Goal: Task Accomplishment & Management: Use online tool/utility

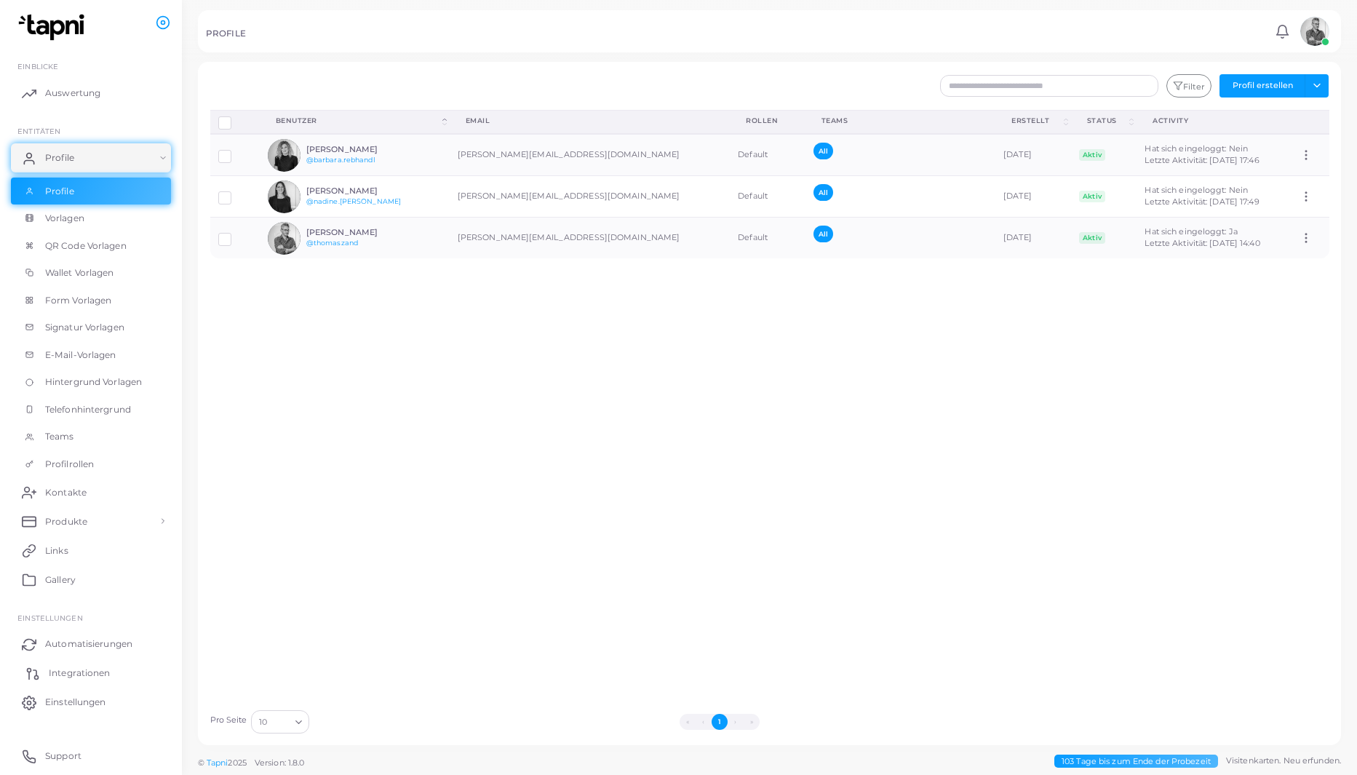
click at [68, 678] on span "Integrationen" at bounding box center [79, 673] width 61 height 13
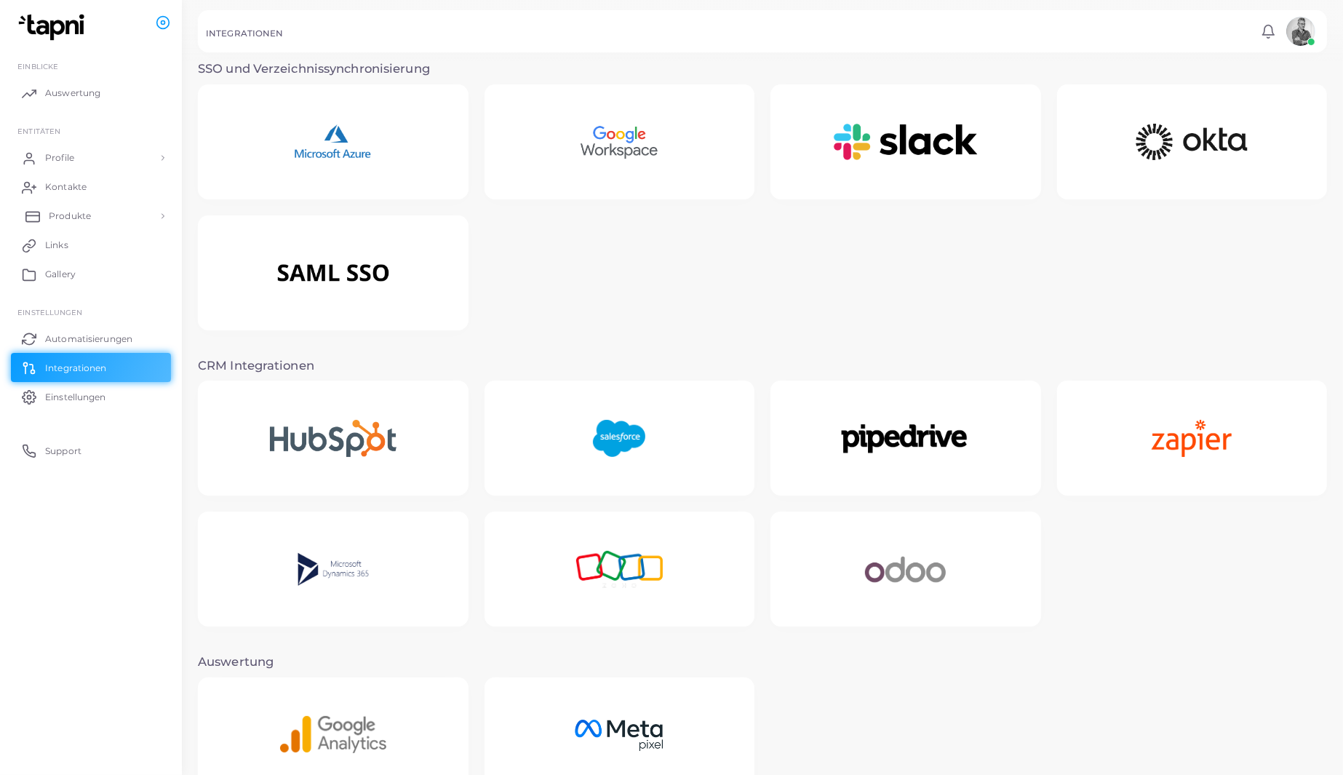
click at [64, 215] on span "Produkte" at bounding box center [70, 216] width 42 height 13
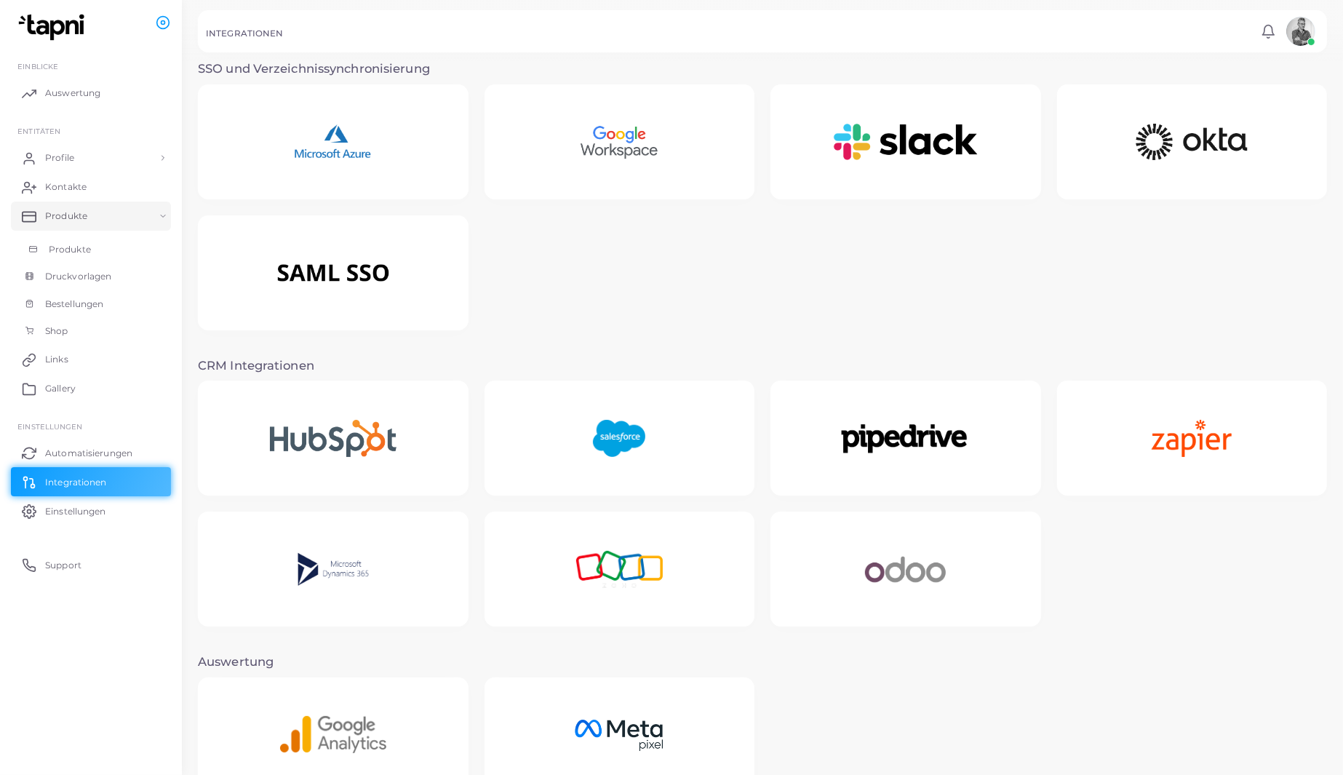
click at [62, 244] on span "Produkte" at bounding box center [70, 249] width 42 height 13
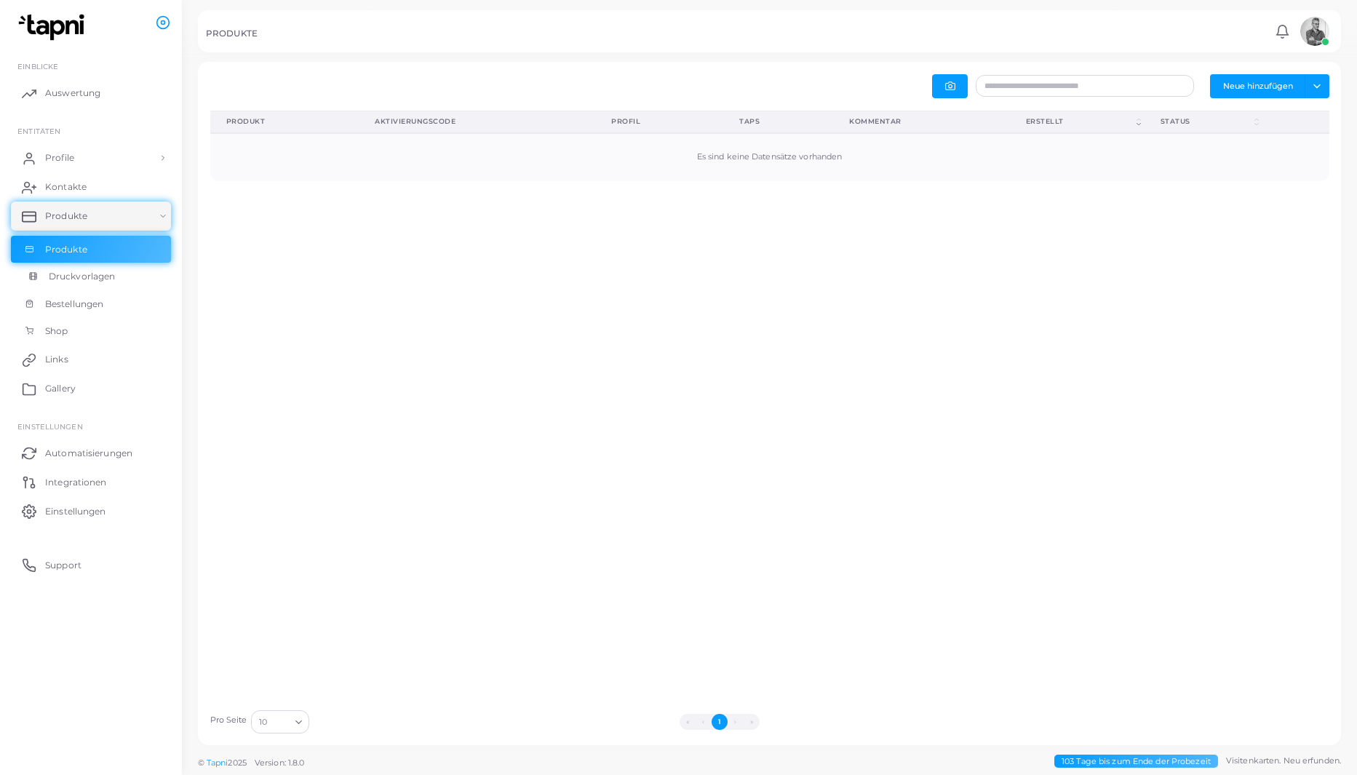
click at [62, 270] on span "Druckvorlagen" at bounding box center [82, 276] width 66 height 13
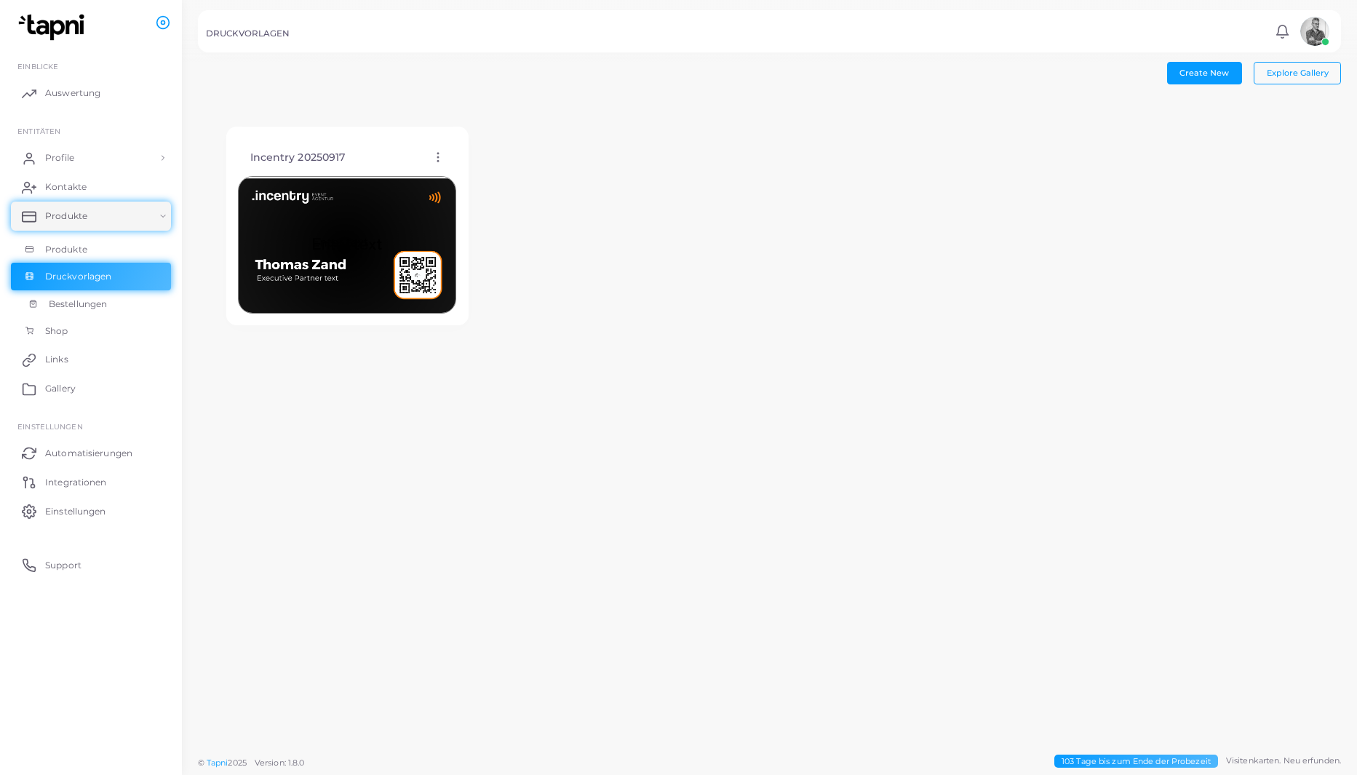
click at [106, 298] on span "Bestellungen" at bounding box center [78, 304] width 58 height 13
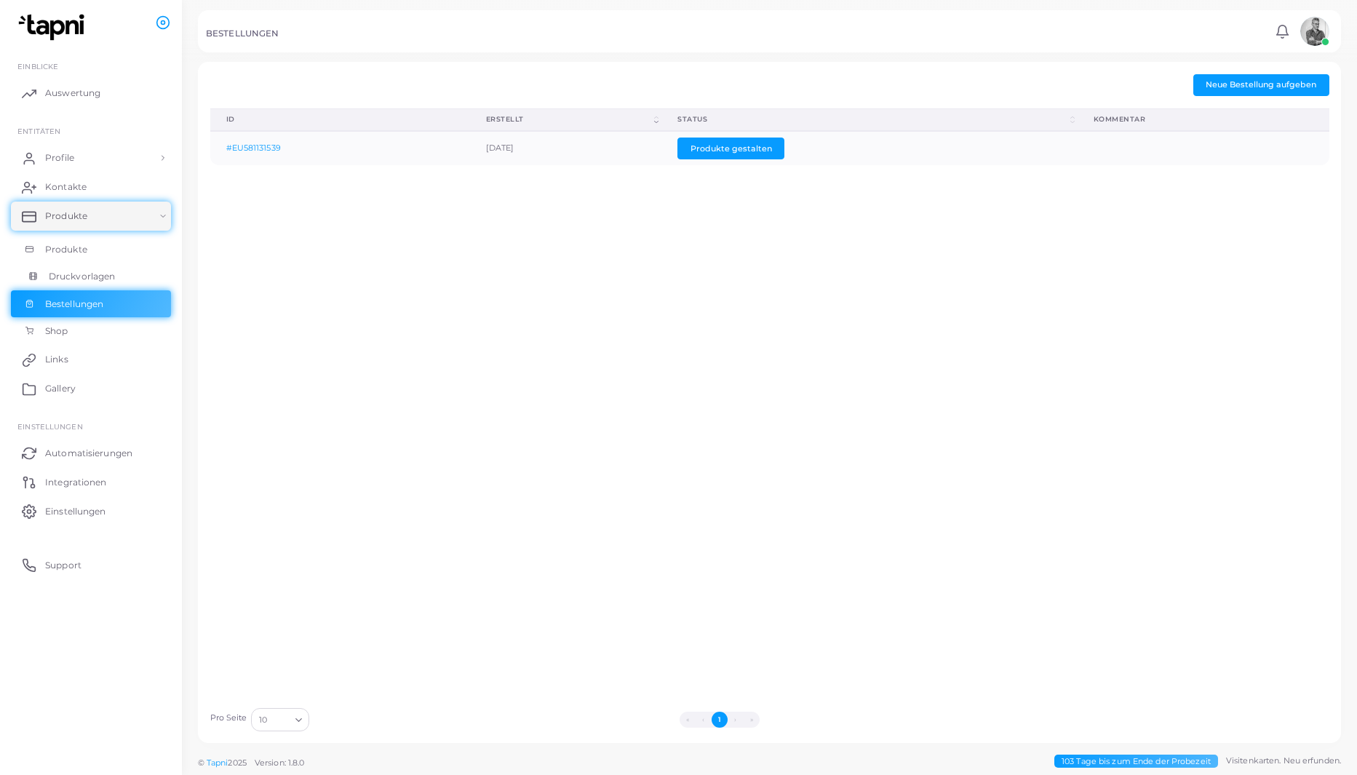
click at [82, 279] on span "Druckvorlagen" at bounding box center [82, 276] width 66 height 13
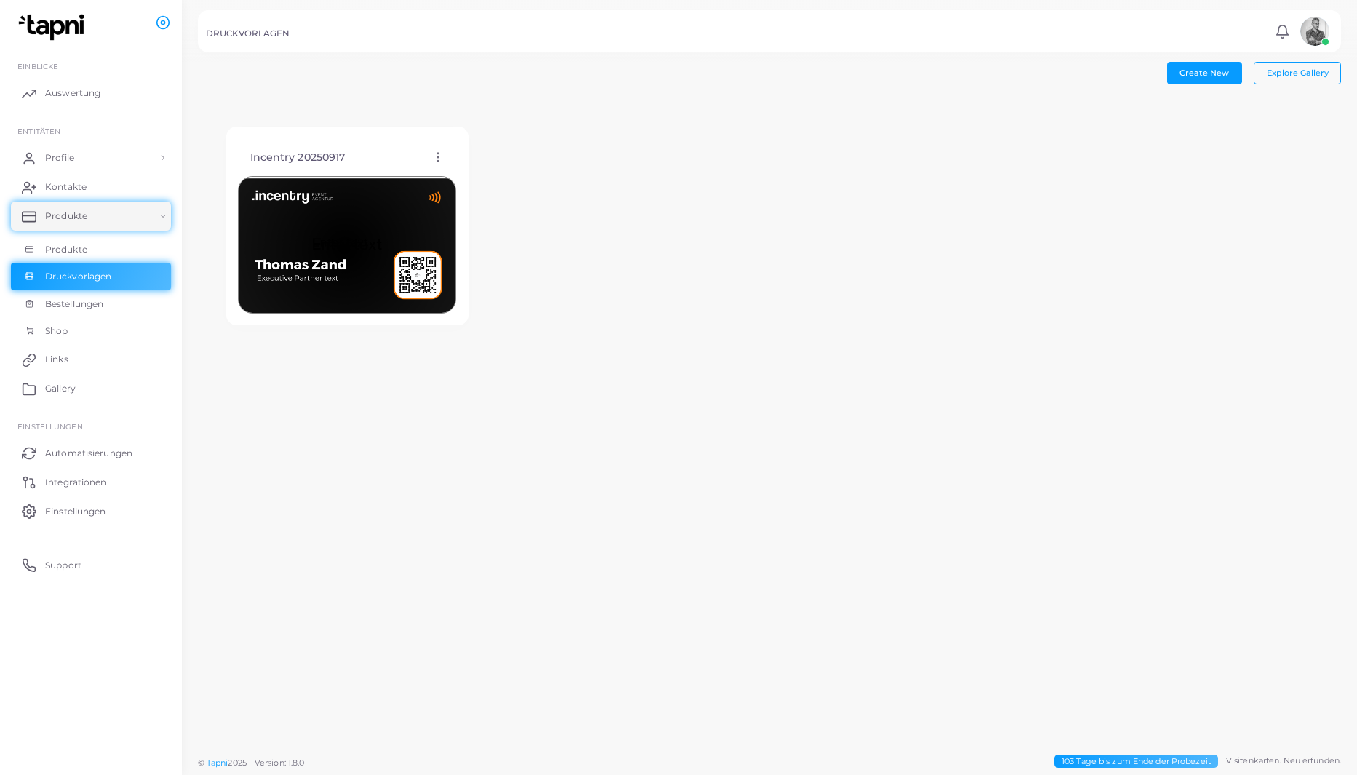
click at [433, 156] on icon at bounding box center [438, 157] width 13 height 13
click at [477, 194] on span "Vorlage zuordnen" at bounding box center [500, 194] width 72 height 12
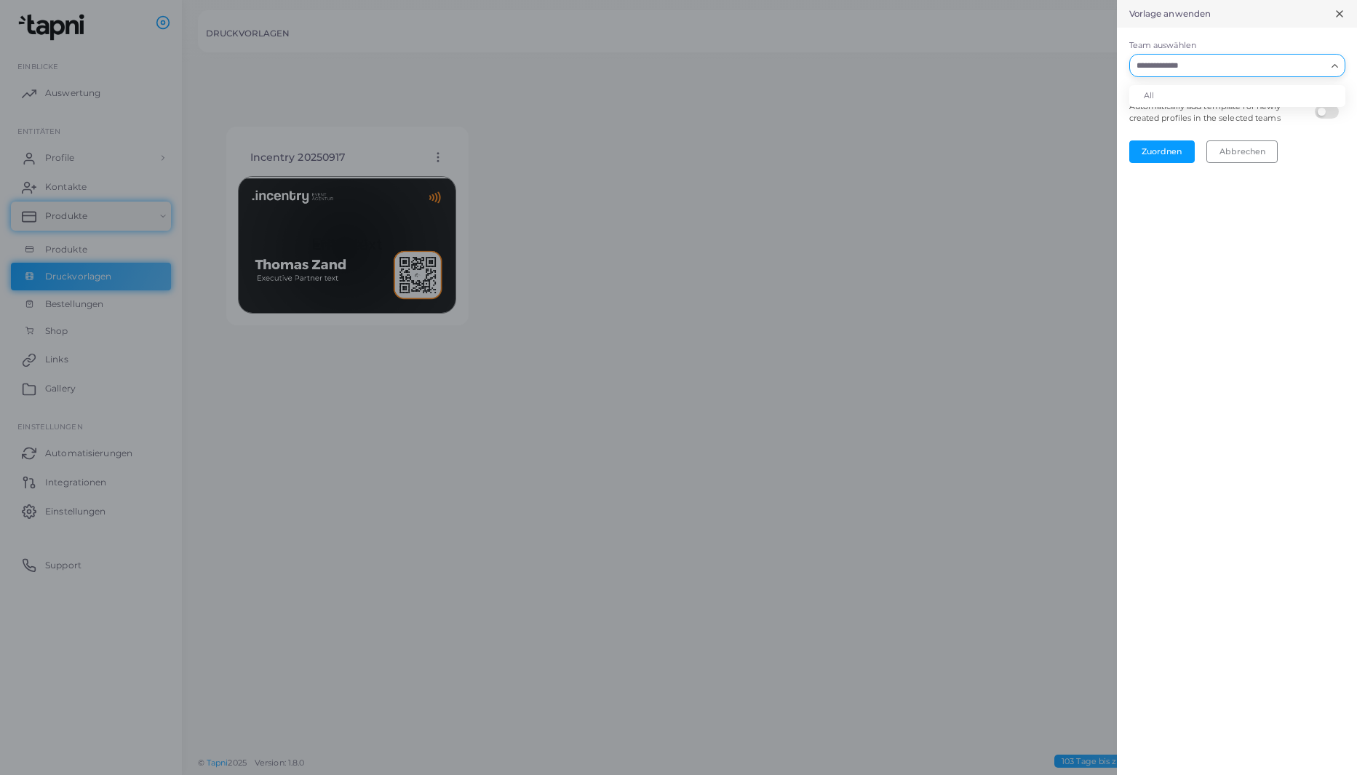
click at [1334, 69] on icon "Search for option" at bounding box center [1335, 65] width 11 height 11
click at [1205, 95] on li "All" at bounding box center [1237, 96] width 216 height 22
click at [1176, 151] on button "Zuordnen" at bounding box center [1161, 151] width 65 height 22
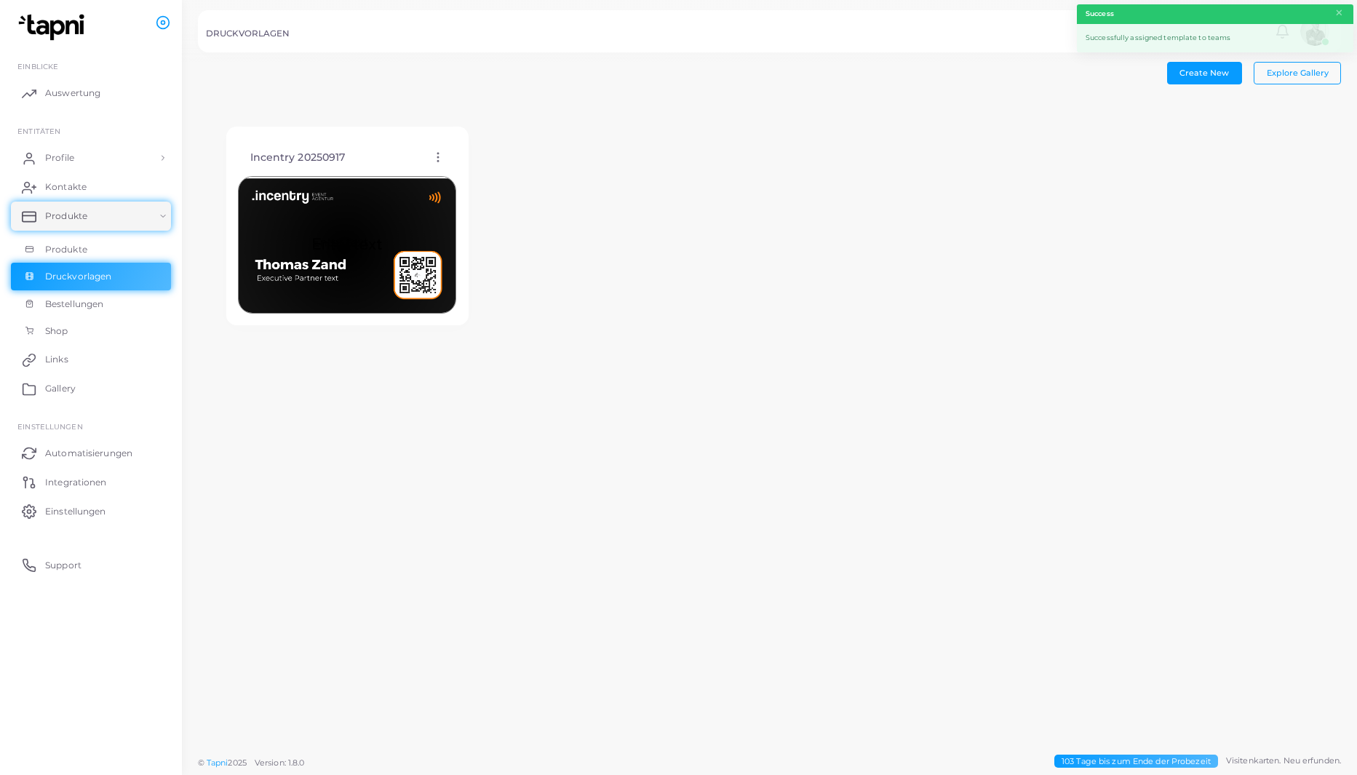
click at [679, 371] on div "Create New Explore Gallery Incentry 20250917 Vorlage bearbeiten Vorlage zuordne…" at bounding box center [769, 374] width 1175 height 748
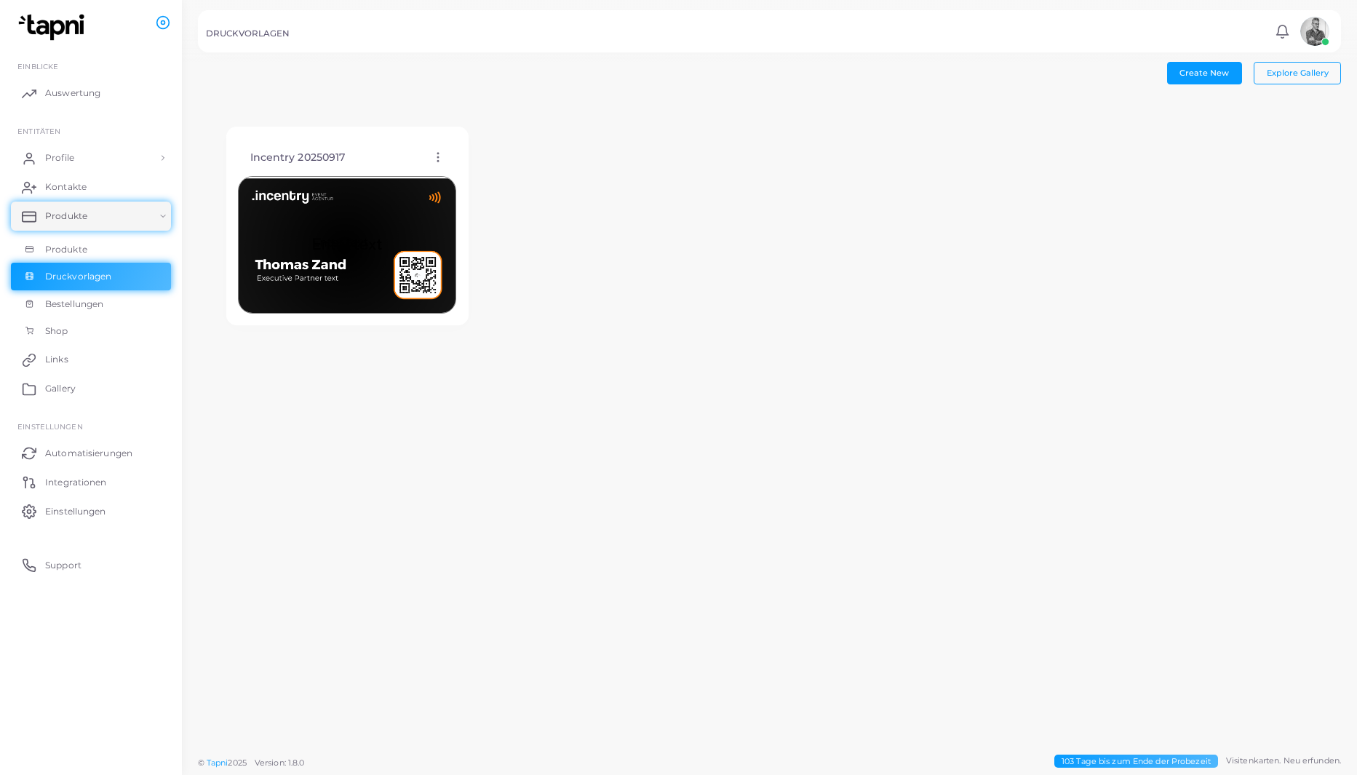
click at [365, 220] on img at bounding box center [347, 245] width 218 height 138
click at [435, 158] on icon at bounding box center [438, 157] width 13 height 13
click at [547, 209] on link "Vorlage duplizieren" at bounding box center [500, 215] width 128 height 20
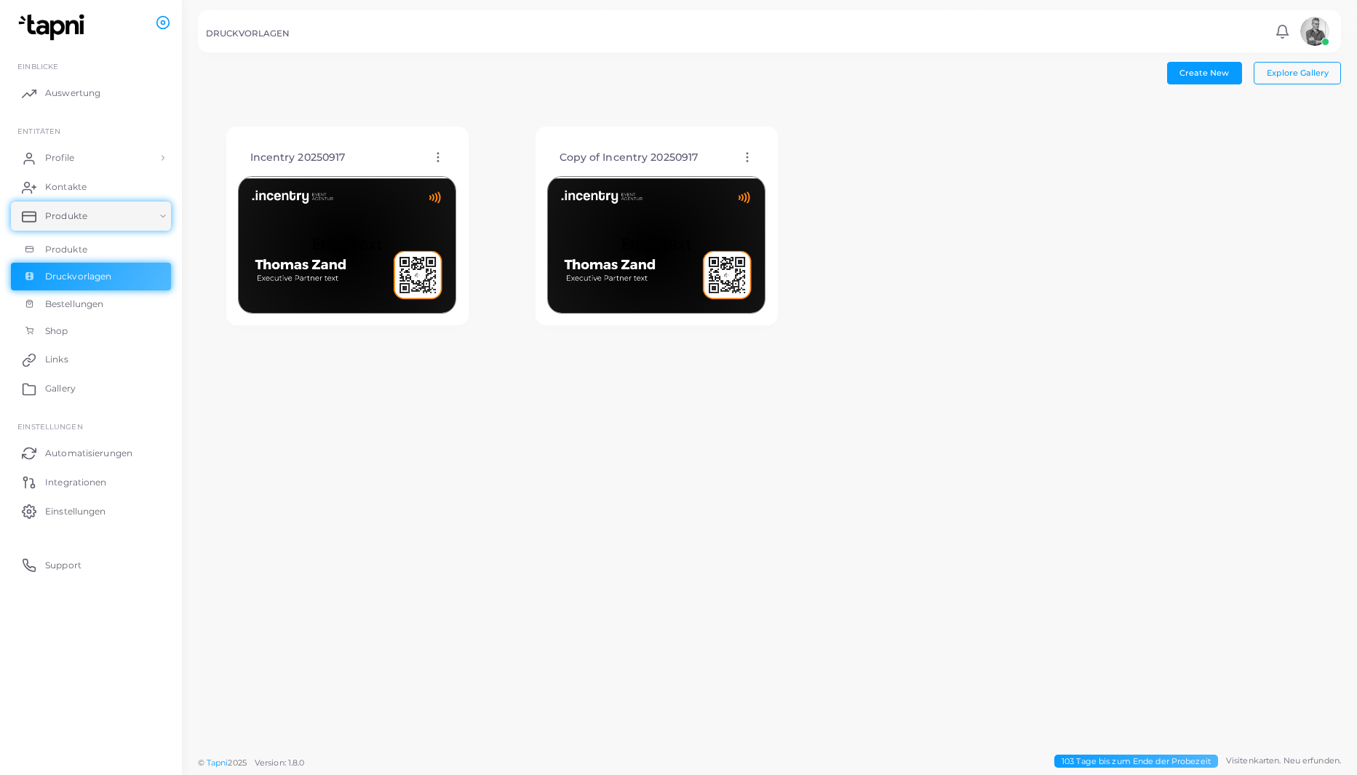
click at [599, 266] on img at bounding box center [656, 245] width 218 height 138
click at [434, 159] on icon at bounding box center [438, 157] width 13 height 13
click at [510, 177] on span "Vorlage bearbeiten" at bounding box center [502, 177] width 77 height 12
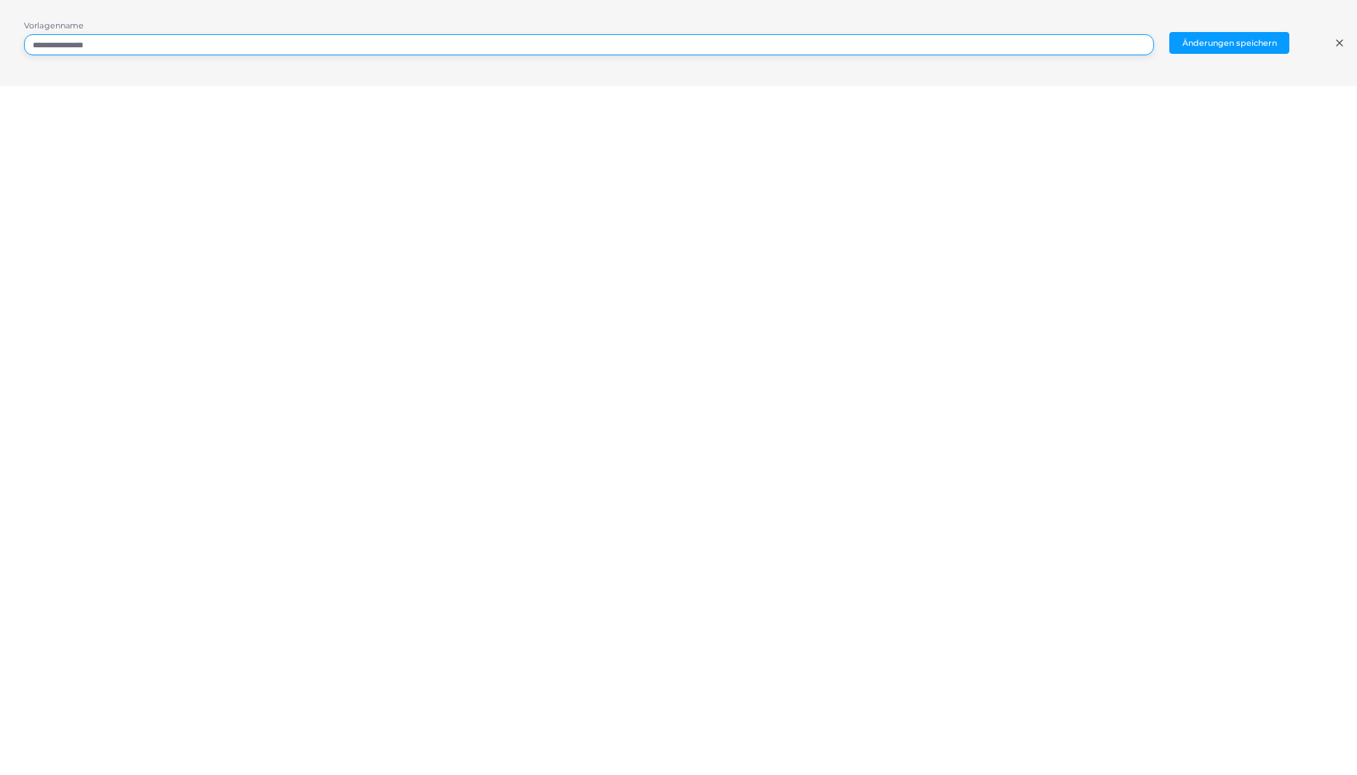
click at [67, 37] on input "**********" at bounding box center [589, 45] width 1130 height 22
type input "**********"
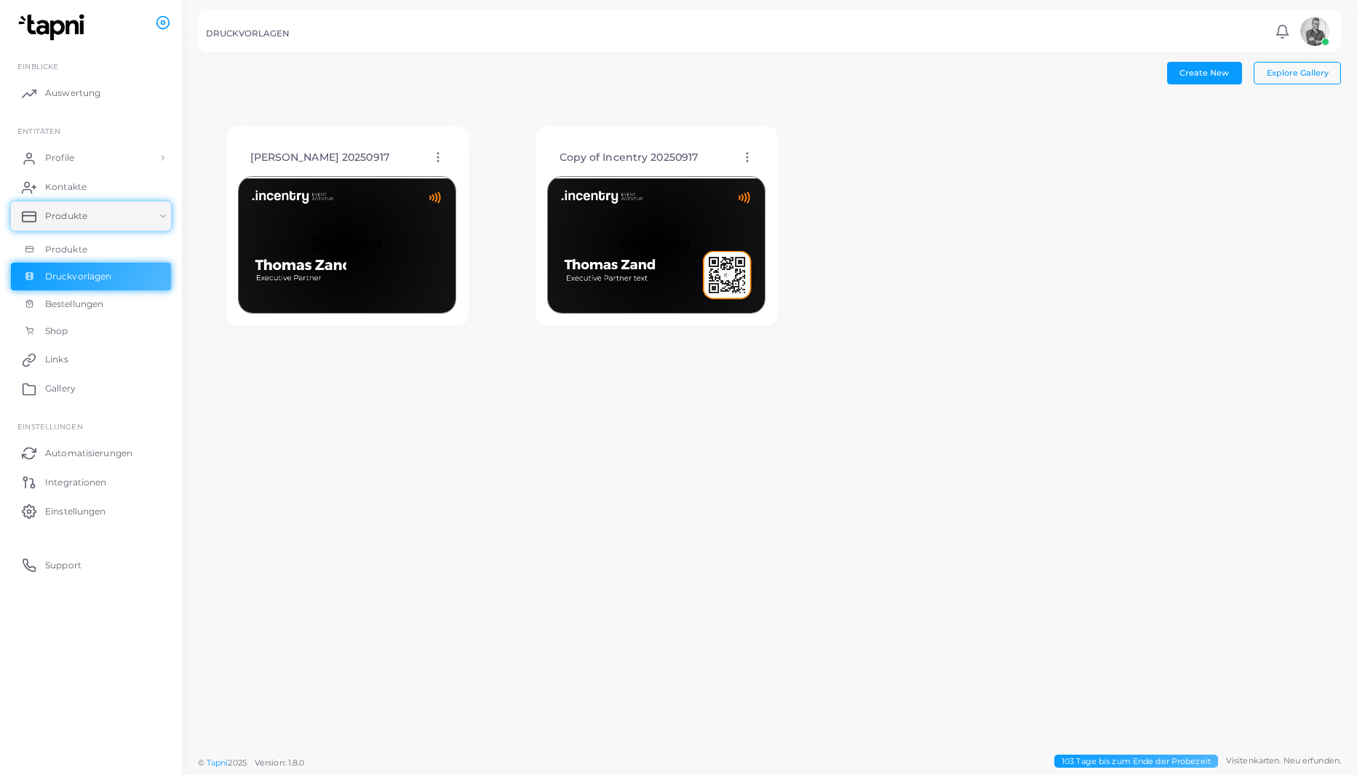
click at [590, 284] on img at bounding box center [656, 245] width 218 height 138
click at [749, 155] on icon at bounding box center [747, 157] width 13 height 13
click at [797, 177] on span "Vorlage bearbeiten" at bounding box center [817, 173] width 77 height 12
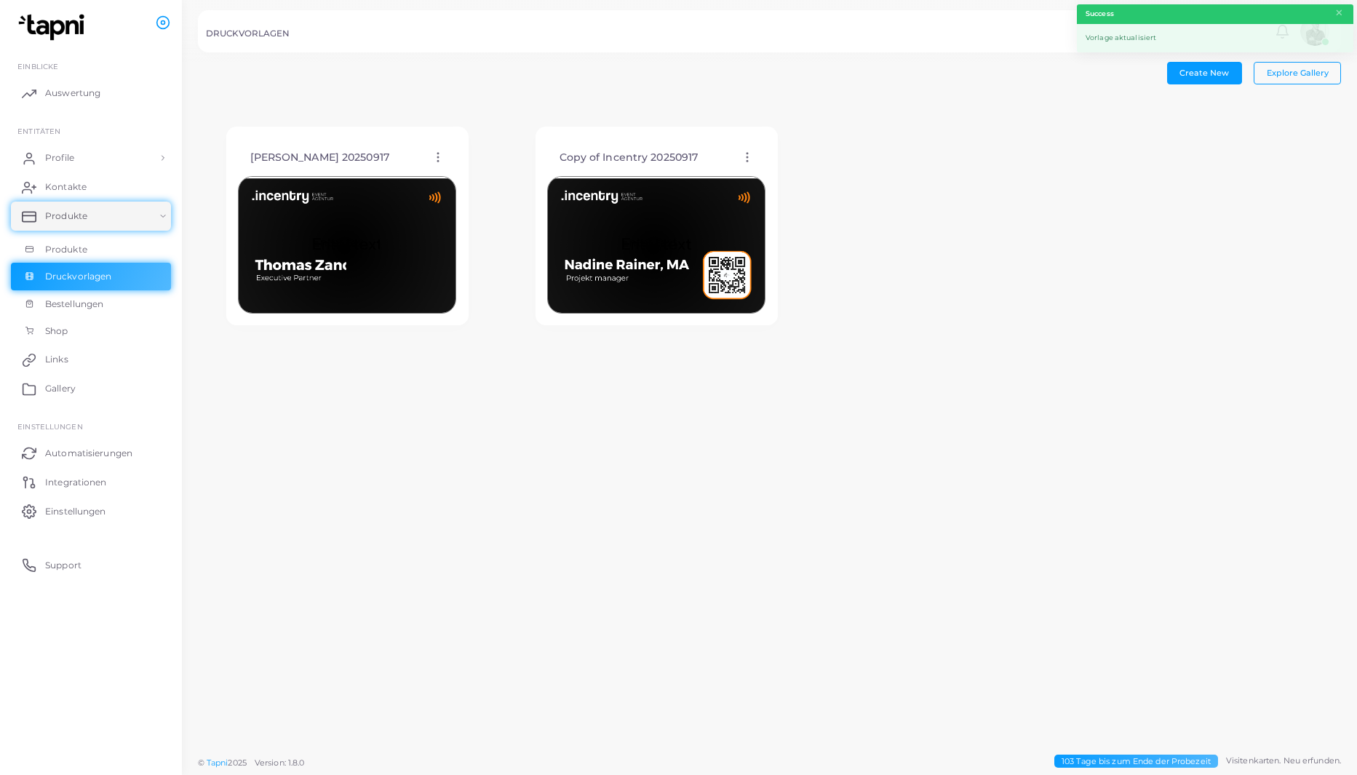
click at [745, 153] on icon at bounding box center [747, 157] width 13 height 13
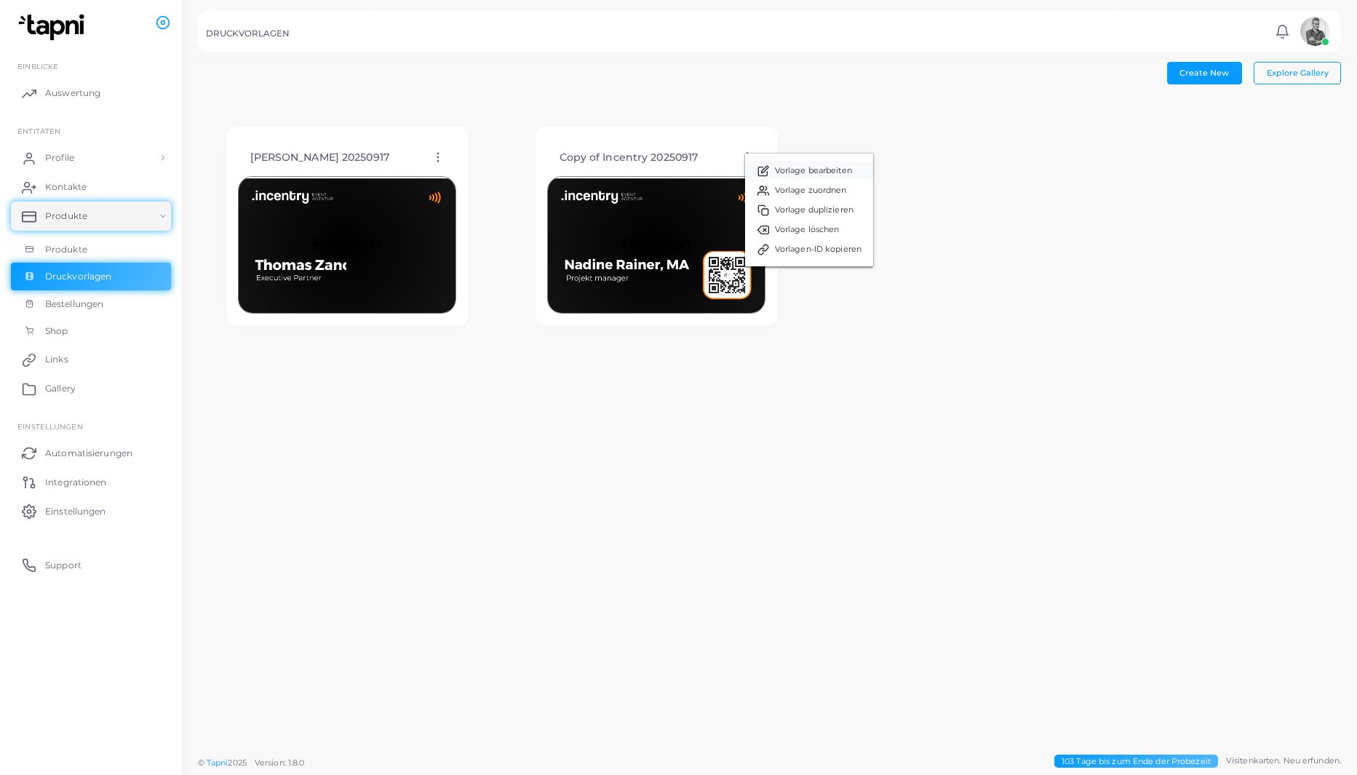
click at [797, 167] on span "Vorlage bearbeiten" at bounding box center [813, 171] width 77 height 12
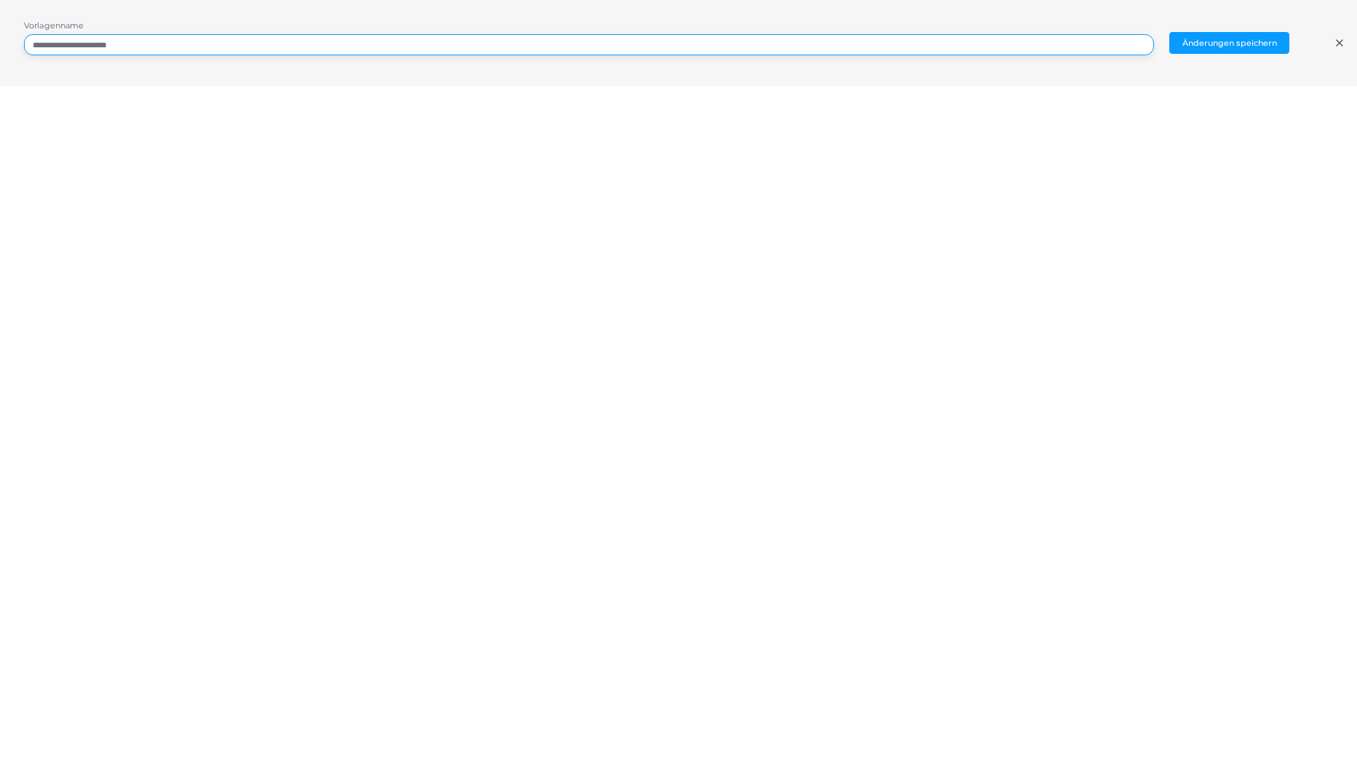
click at [86, 39] on input "**********" at bounding box center [589, 45] width 1130 height 22
type input "**********"
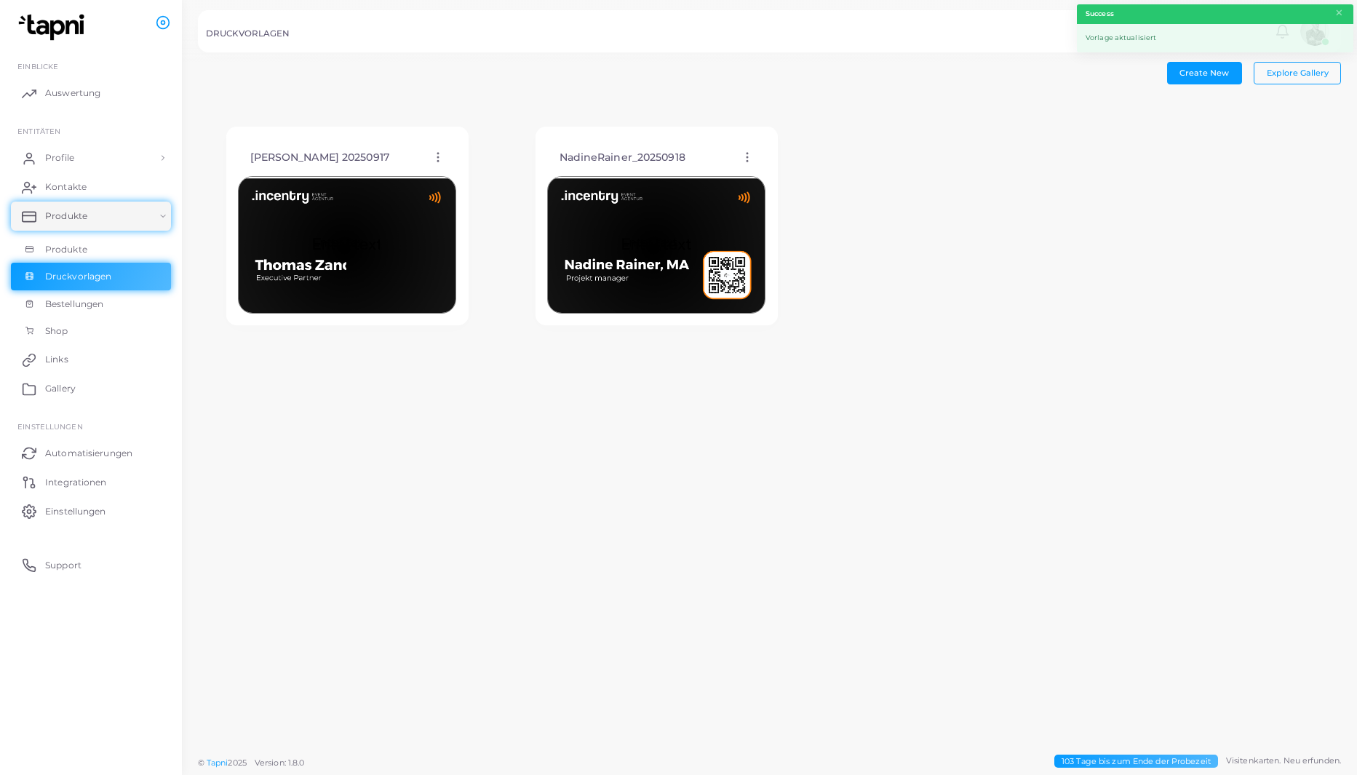
click at [639, 202] on img at bounding box center [656, 245] width 218 height 138
click at [747, 156] on circle at bounding box center [747, 156] width 1 height 1
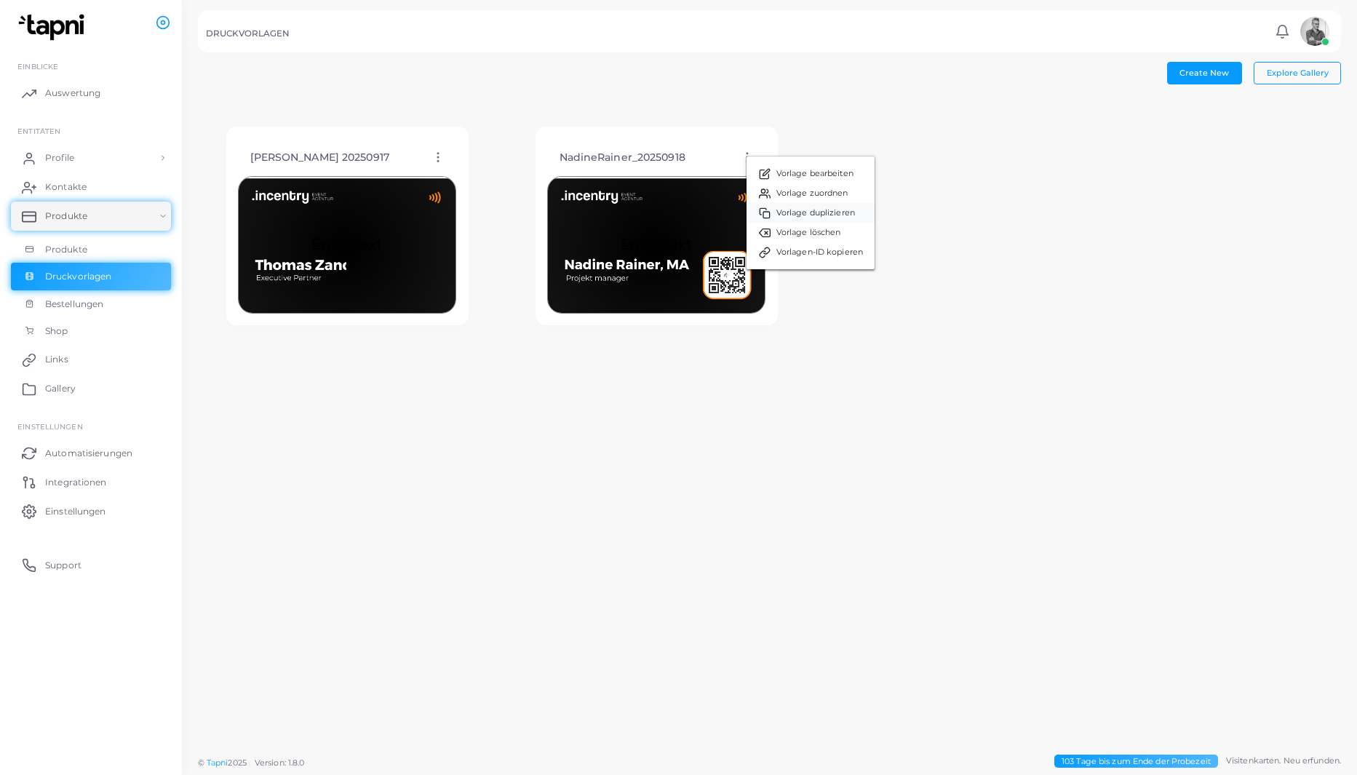
click at [775, 204] on link "Vorlage duplizieren" at bounding box center [811, 213] width 128 height 20
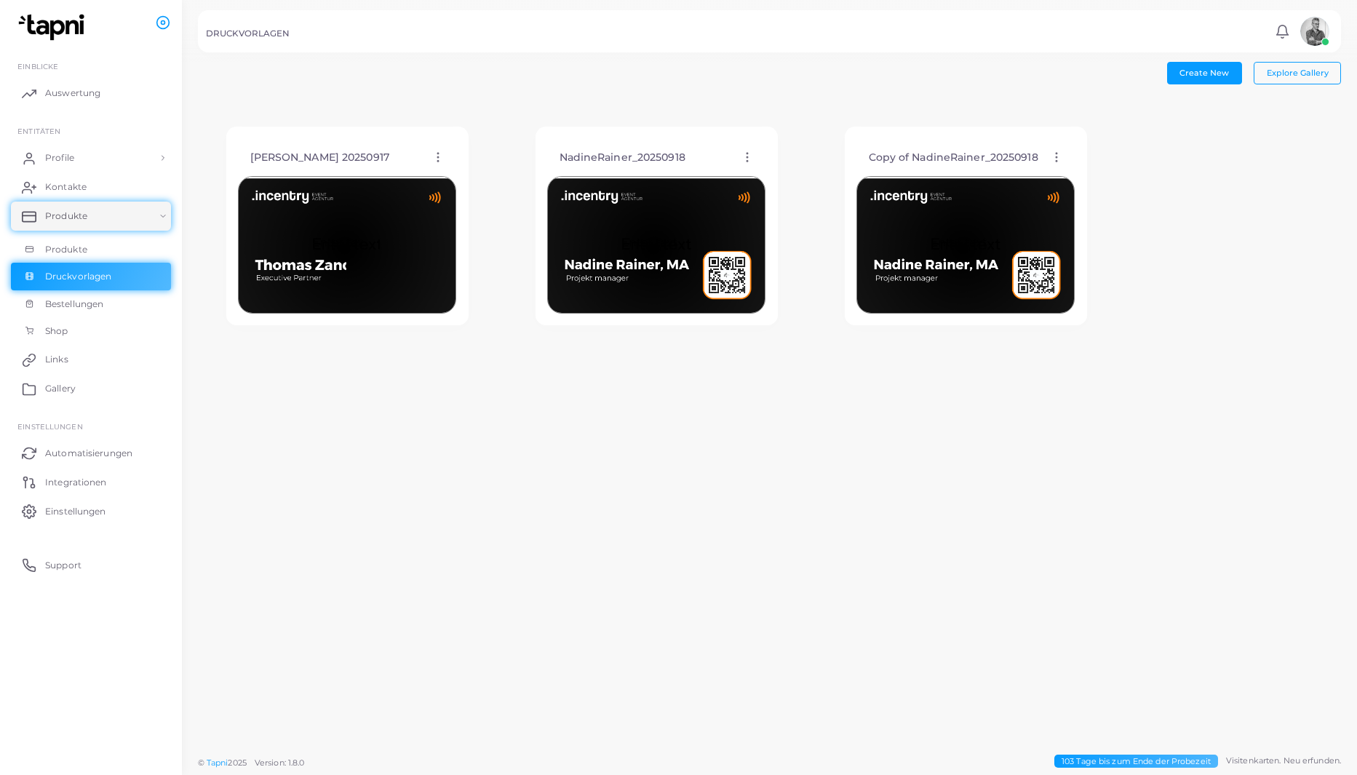
click at [750, 156] on icon at bounding box center [747, 157] width 13 height 13
click at [767, 177] on icon at bounding box center [769, 175] width 12 height 12
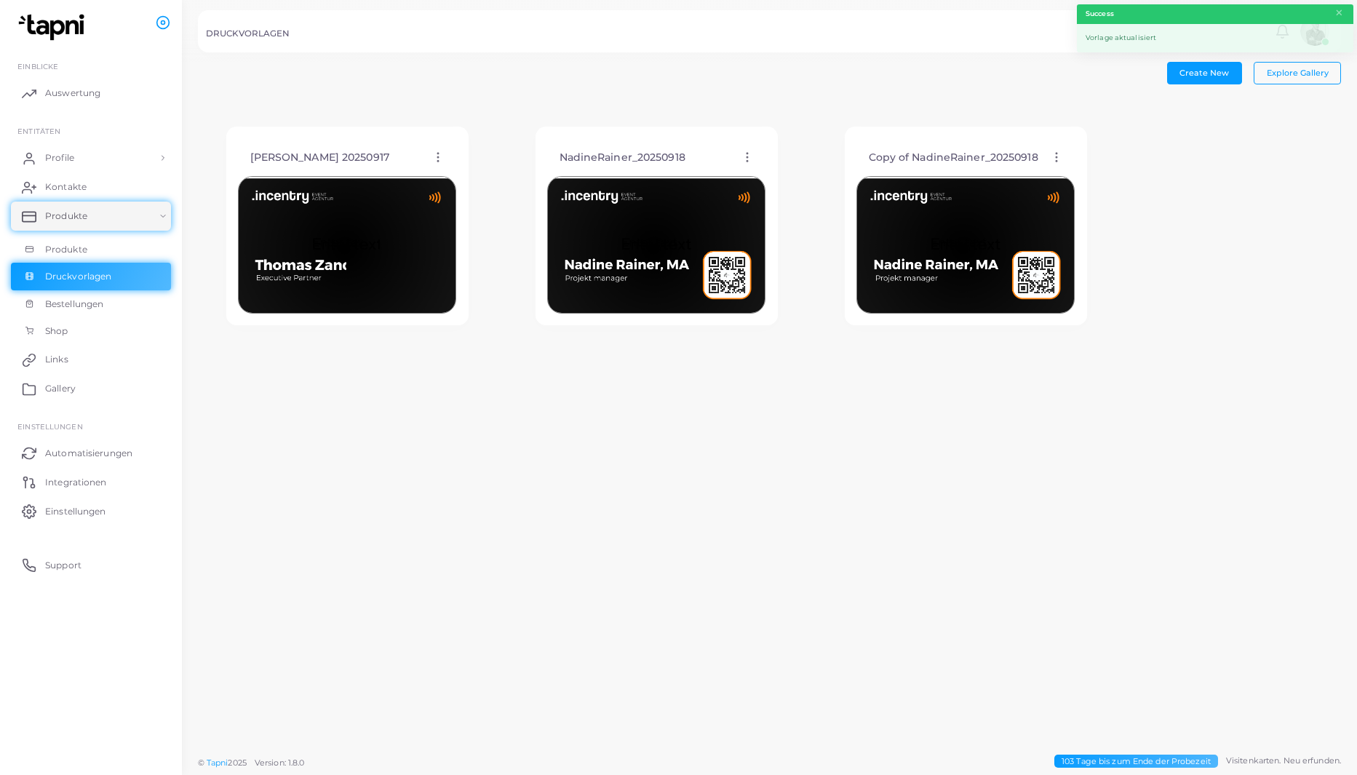
click at [1059, 154] on icon at bounding box center [1056, 157] width 13 height 13
click at [1101, 169] on span "Vorlage bearbeiten" at bounding box center [1127, 172] width 77 height 12
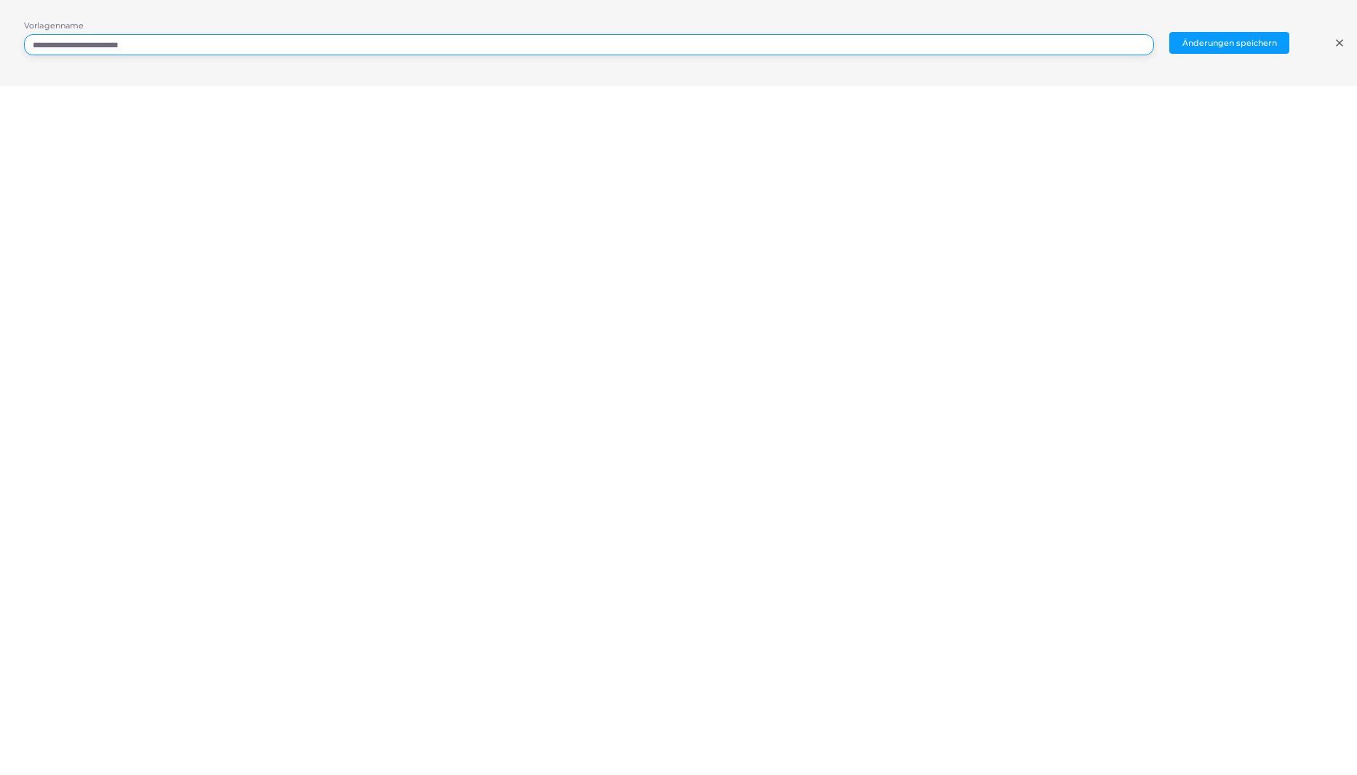
click at [180, 44] on input "**********" at bounding box center [589, 45] width 1130 height 22
type input "*"
type input "**********"
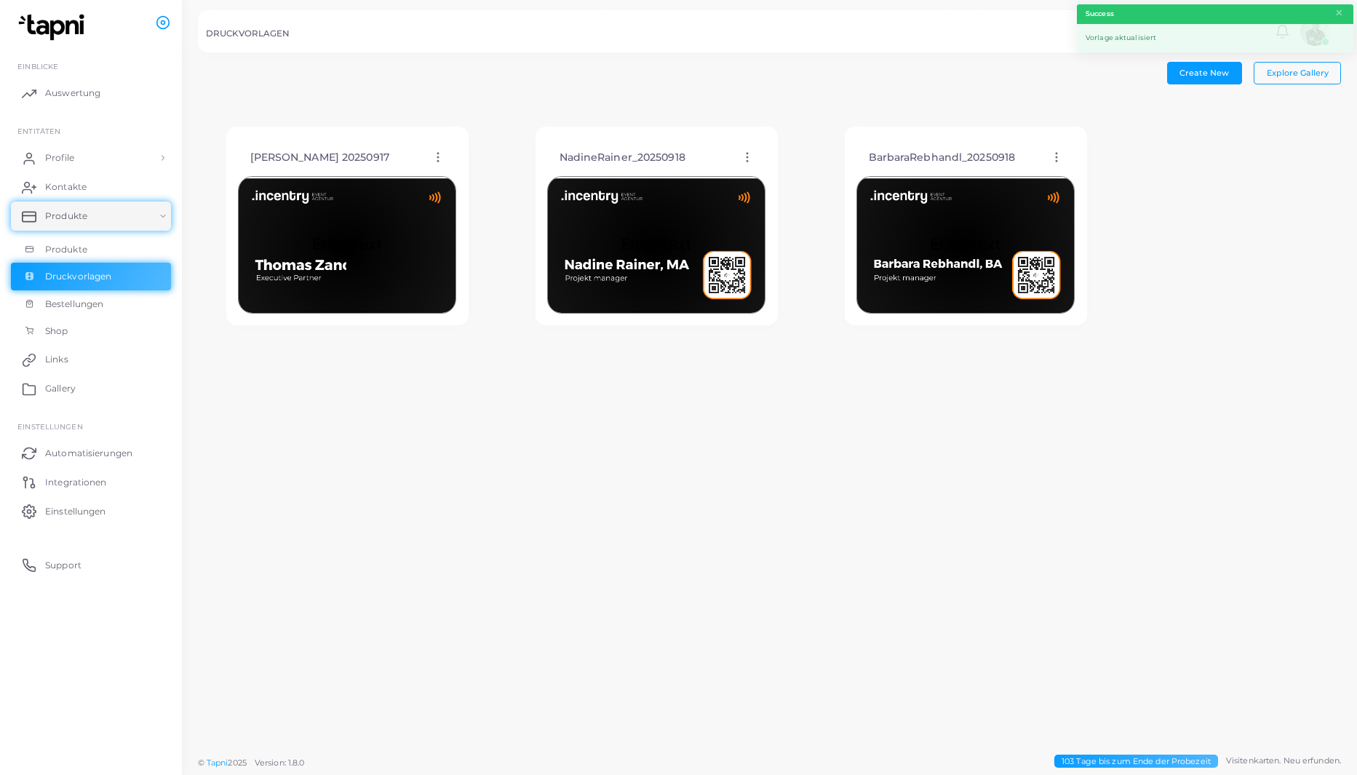
click at [439, 156] on icon at bounding box center [438, 157] width 13 height 13
click at [470, 236] on span "Vorlage löschen" at bounding box center [501, 234] width 65 height 12
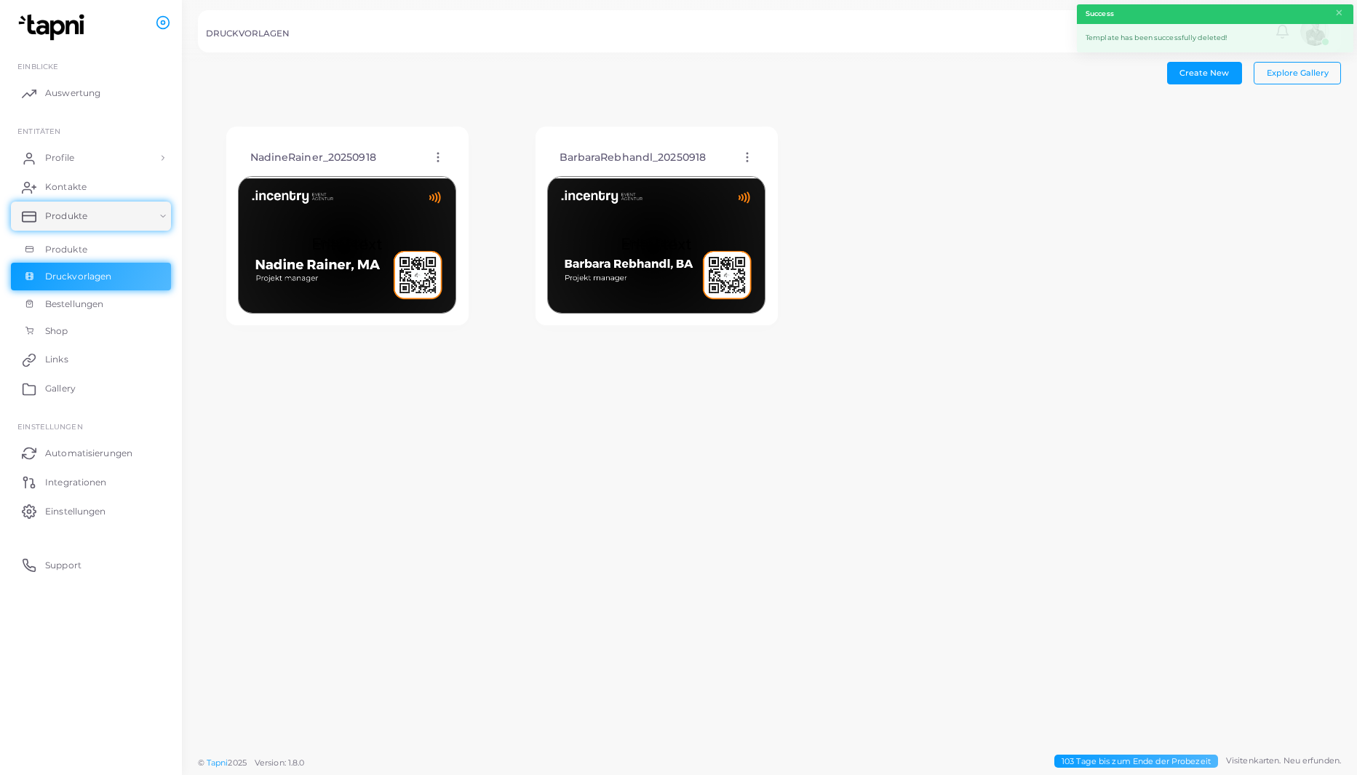
click at [745, 152] on icon at bounding box center [747, 157] width 13 height 13
click at [433, 159] on icon at bounding box center [438, 157] width 13 height 13
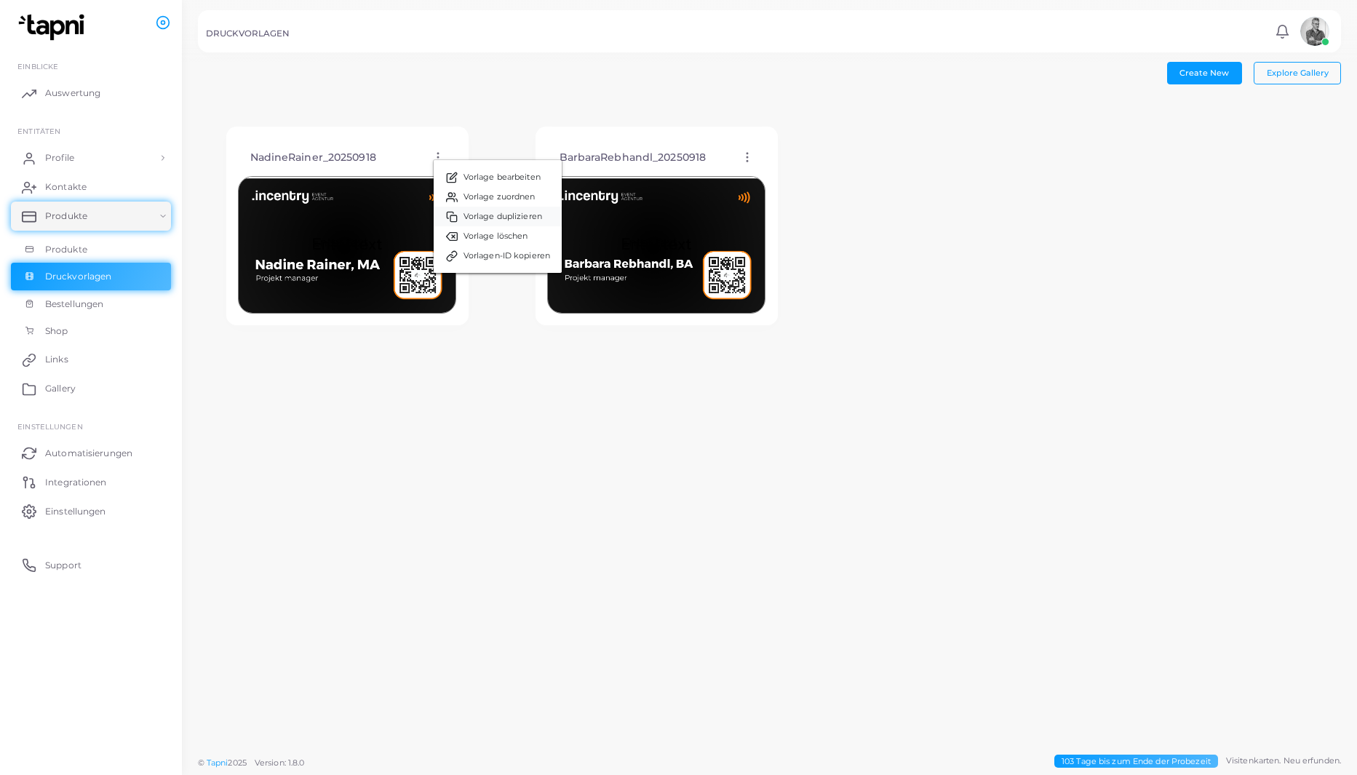
click at [477, 214] on span "Vorlage duplizieren" at bounding box center [503, 217] width 79 height 12
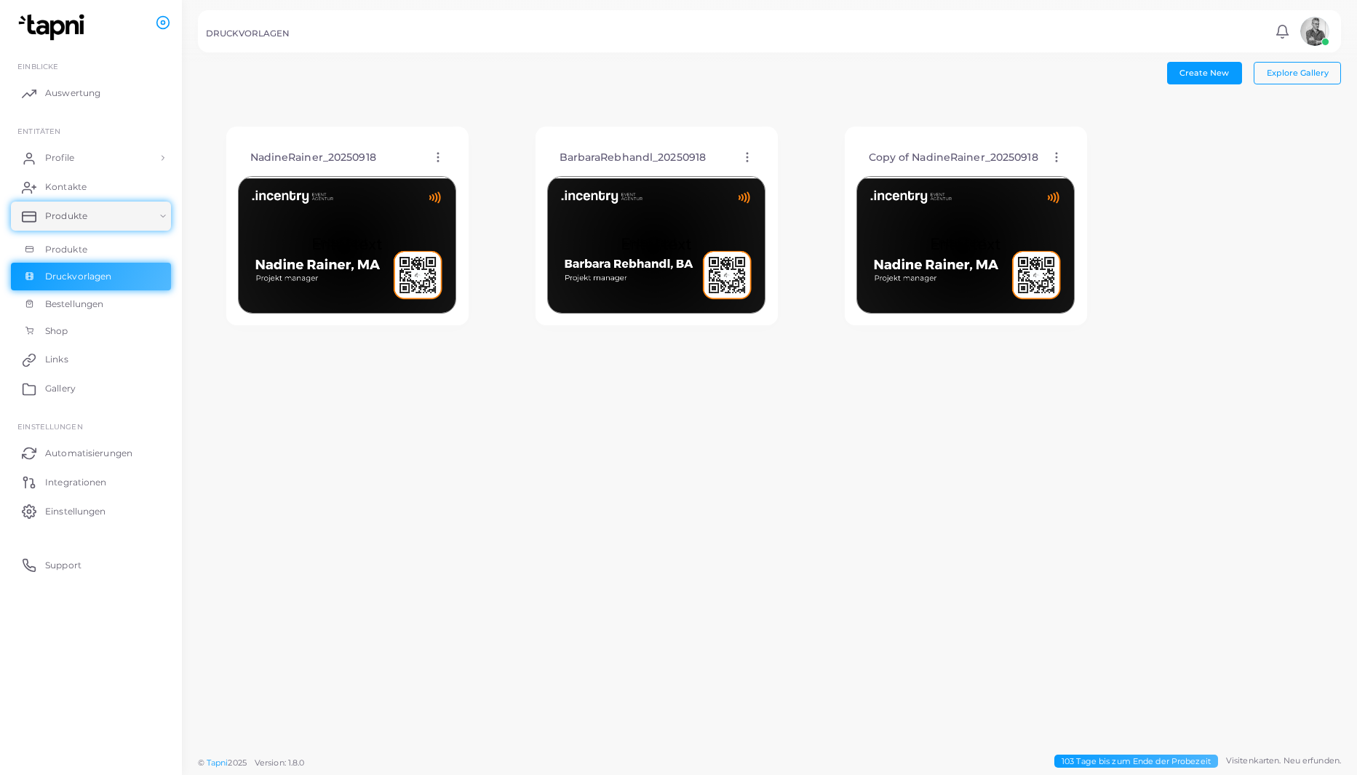
click at [1053, 154] on icon at bounding box center [1056, 157] width 13 height 13
click at [1091, 167] on span "Vorlage bearbeiten" at bounding box center [1122, 173] width 77 height 12
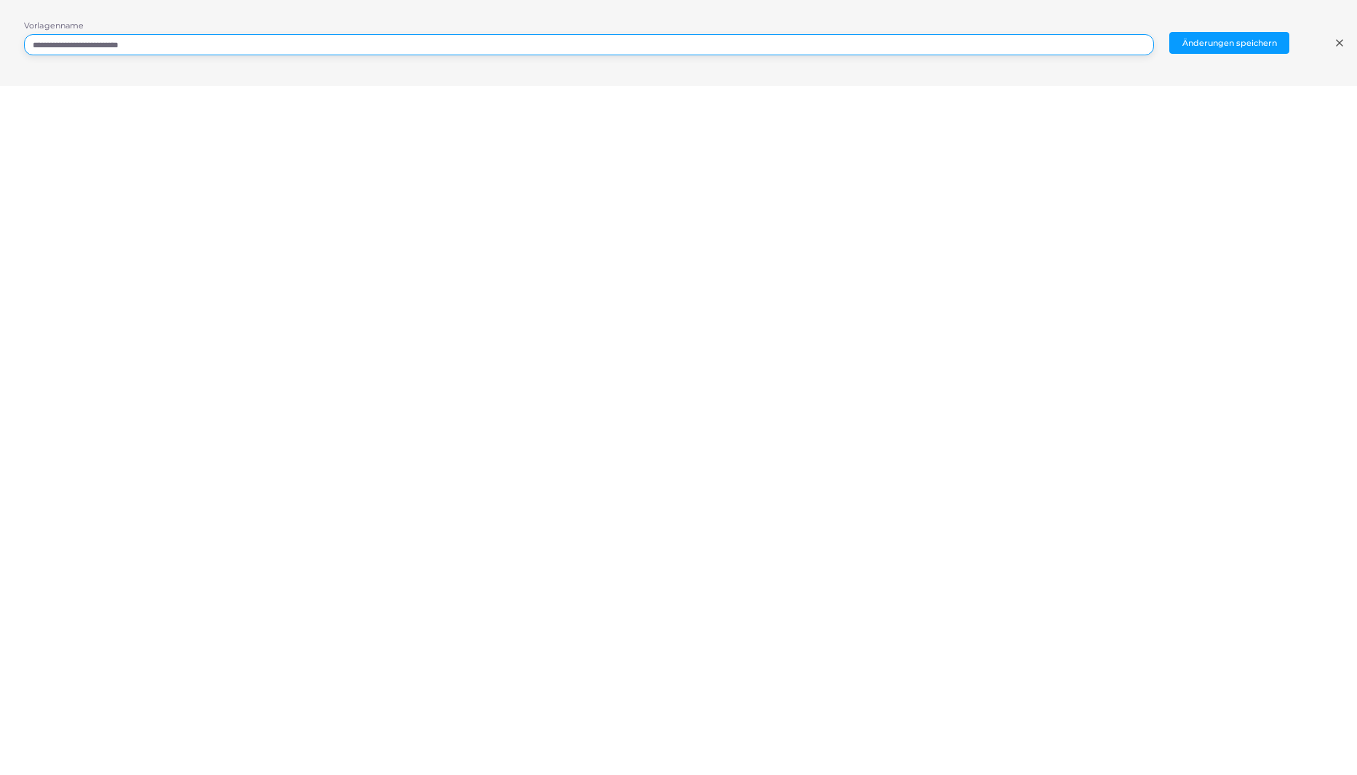
click at [97, 49] on input "**********" at bounding box center [589, 45] width 1130 height 22
type input "**********"
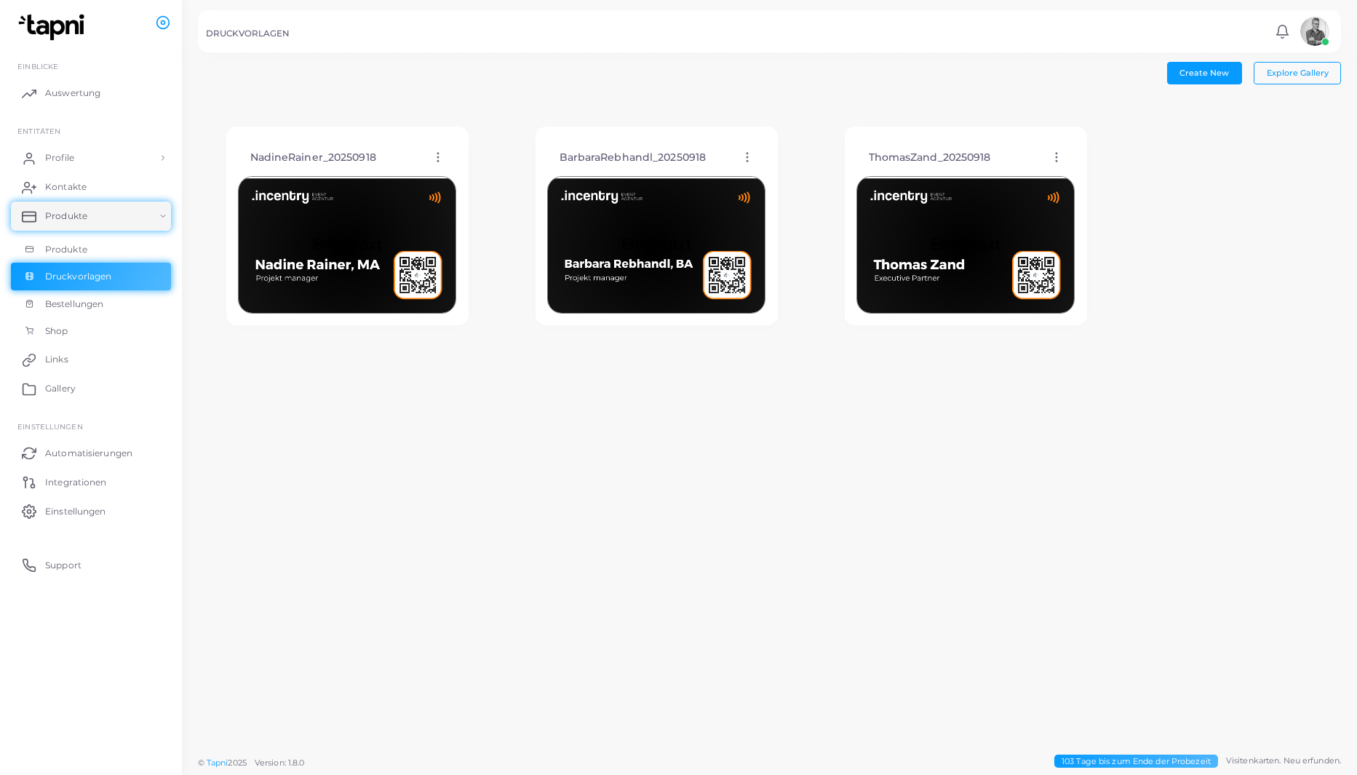
click at [441, 148] on div "NadineRainer_20250918 Vorlage bearbeiten Vorlage zuordnen Vorlage duplizieren V…" at bounding box center [347, 157] width 218 height 37
click at [435, 153] on icon at bounding box center [438, 157] width 13 height 13
click at [481, 170] on span "Vorlage bearbeiten" at bounding box center [504, 171] width 77 height 12
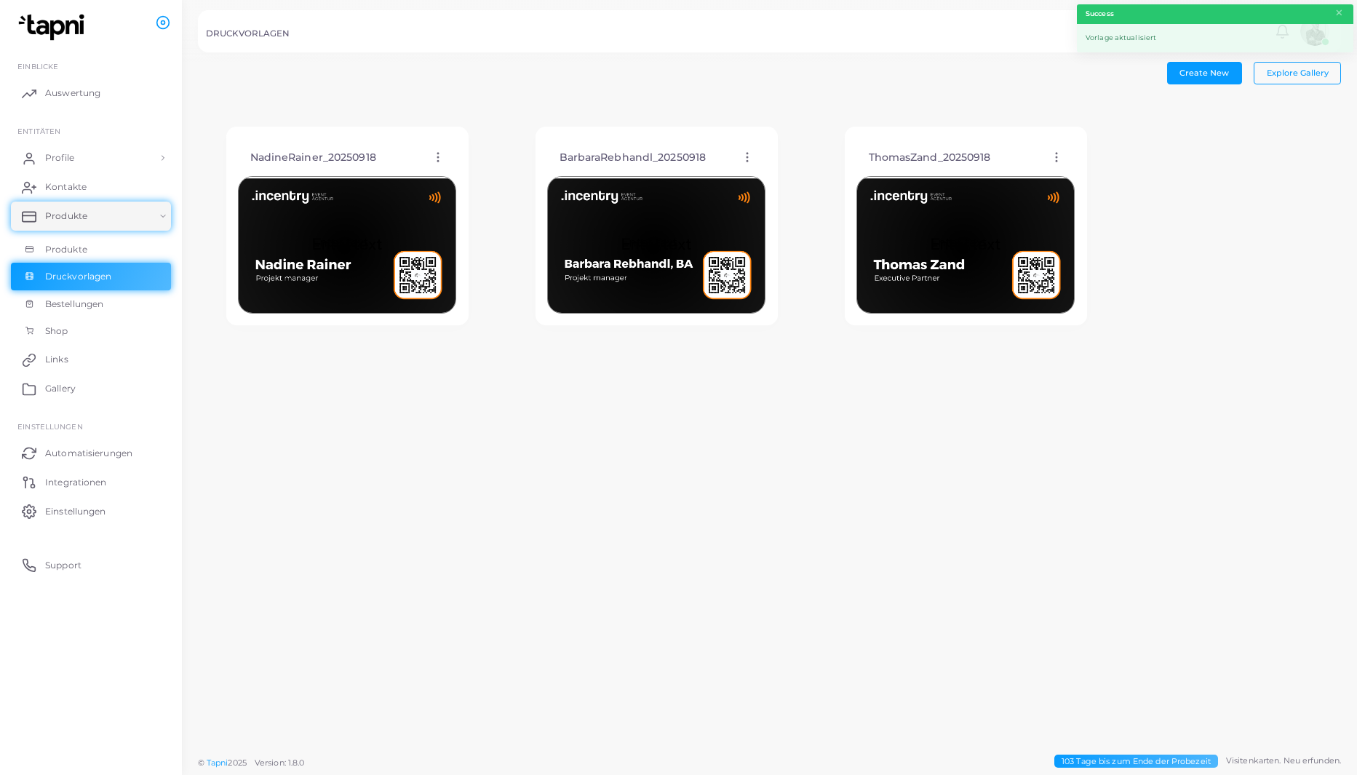
click at [753, 159] on icon at bounding box center [747, 157] width 13 height 13
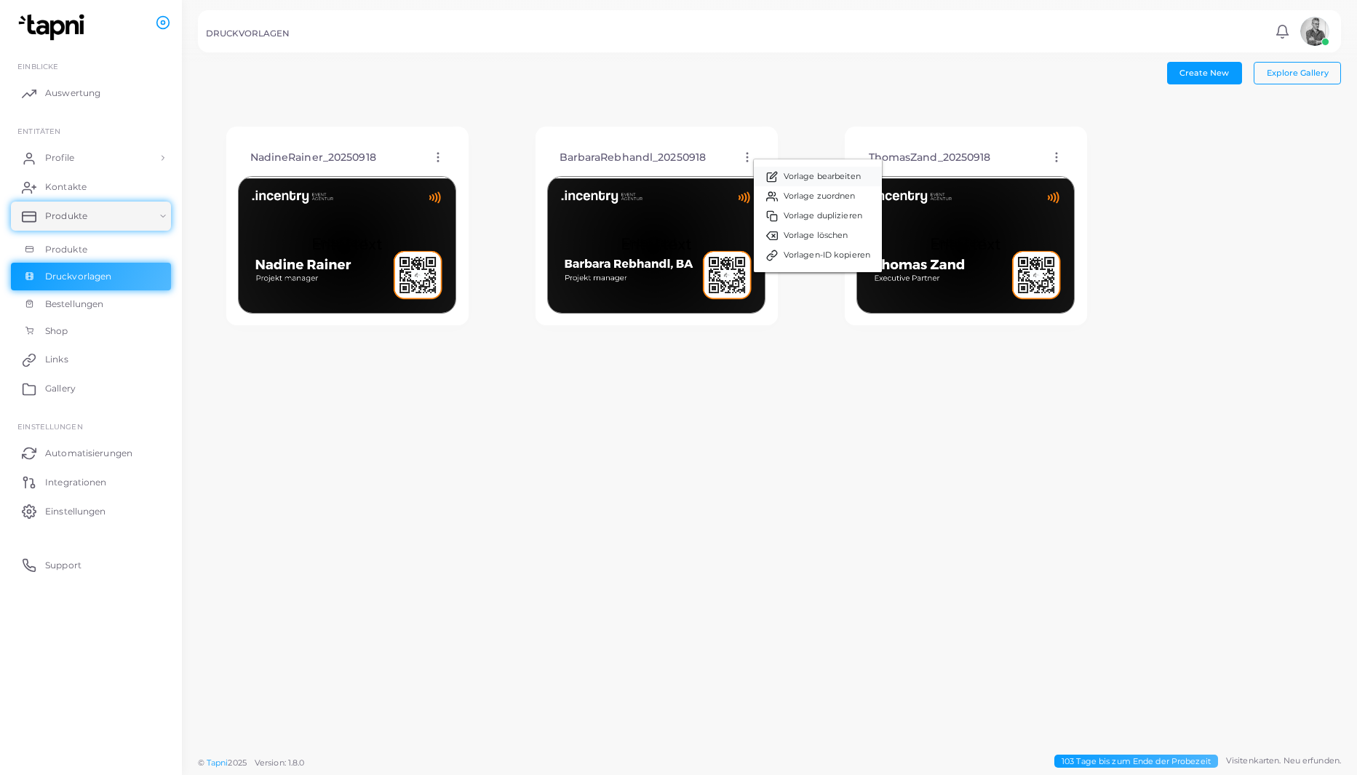
click at [786, 171] on span "Vorlage bearbeiten" at bounding box center [822, 177] width 77 height 12
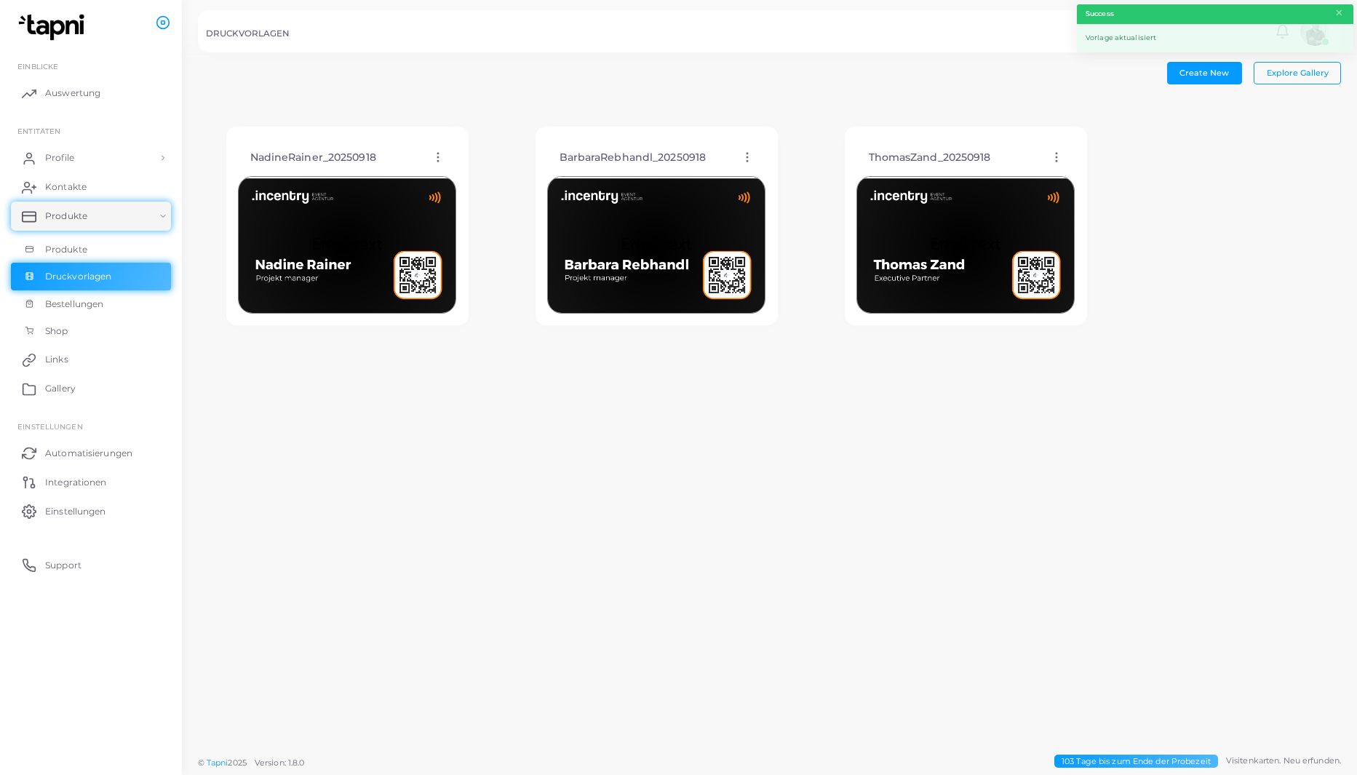
click at [945, 206] on img at bounding box center [966, 245] width 218 height 138
click at [1050, 155] on icon at bounding box center [1056, 157] width 13 height 13
click at [1077, 165] on link "Vorlage bearbeiten" at bounding box center [1115, 173] width 128 height 20
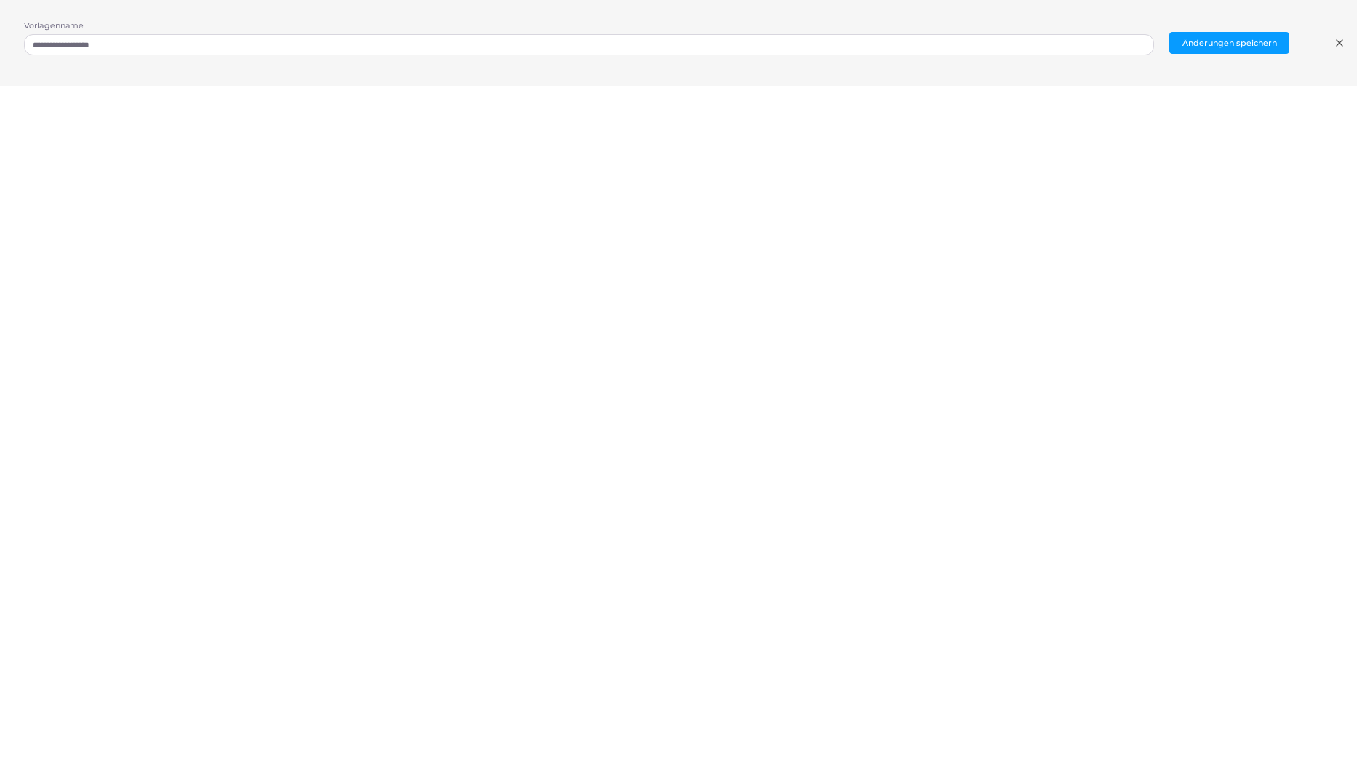
click at [1338, 39] on icon at bounding box center [1340, 43] width 12 height 12
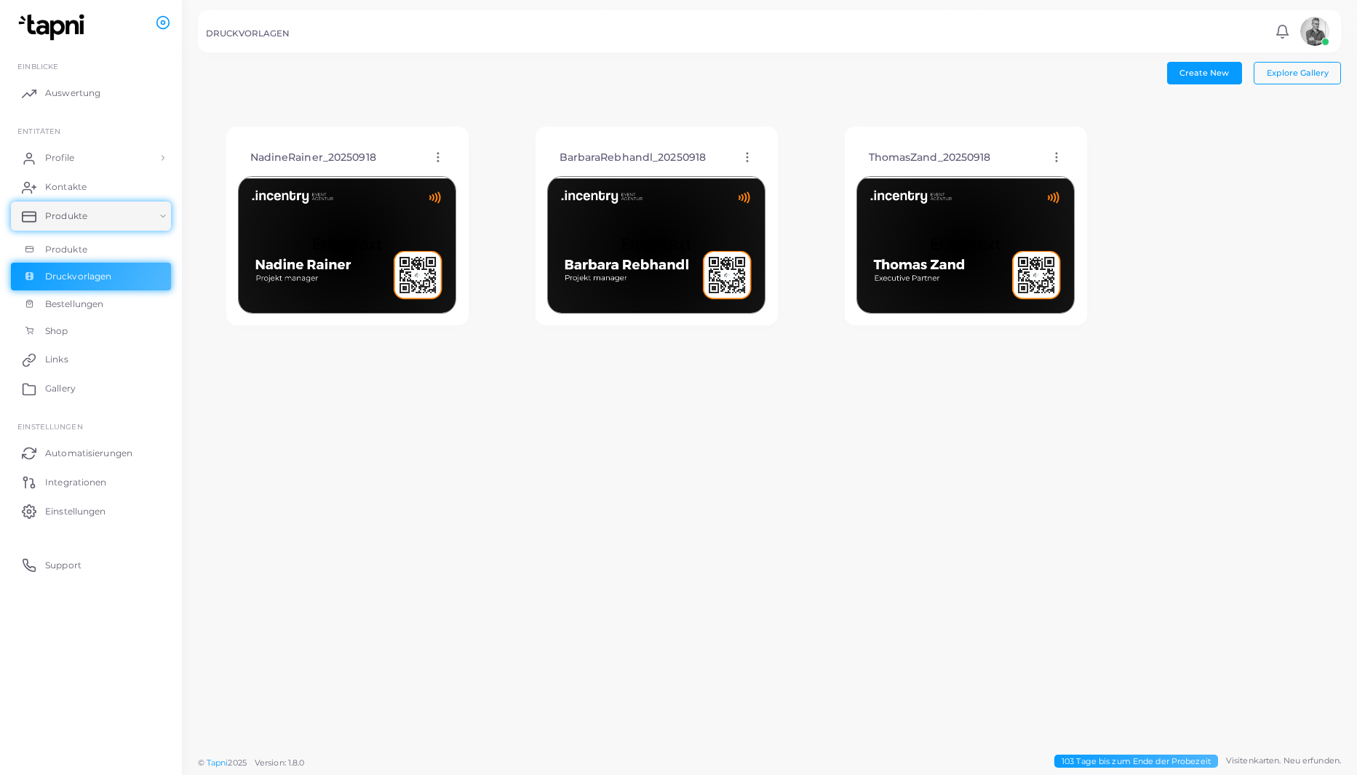
click at [678, 213] on img at bounding box center [656, 245] width 218 height 138
click at [743, 161] on icon at bounding box center [747, 157] width 13 height 13
click at [790, 180] on span "Vorlage bearbeiten" at bounding box center [812, 179] width 77 height 12
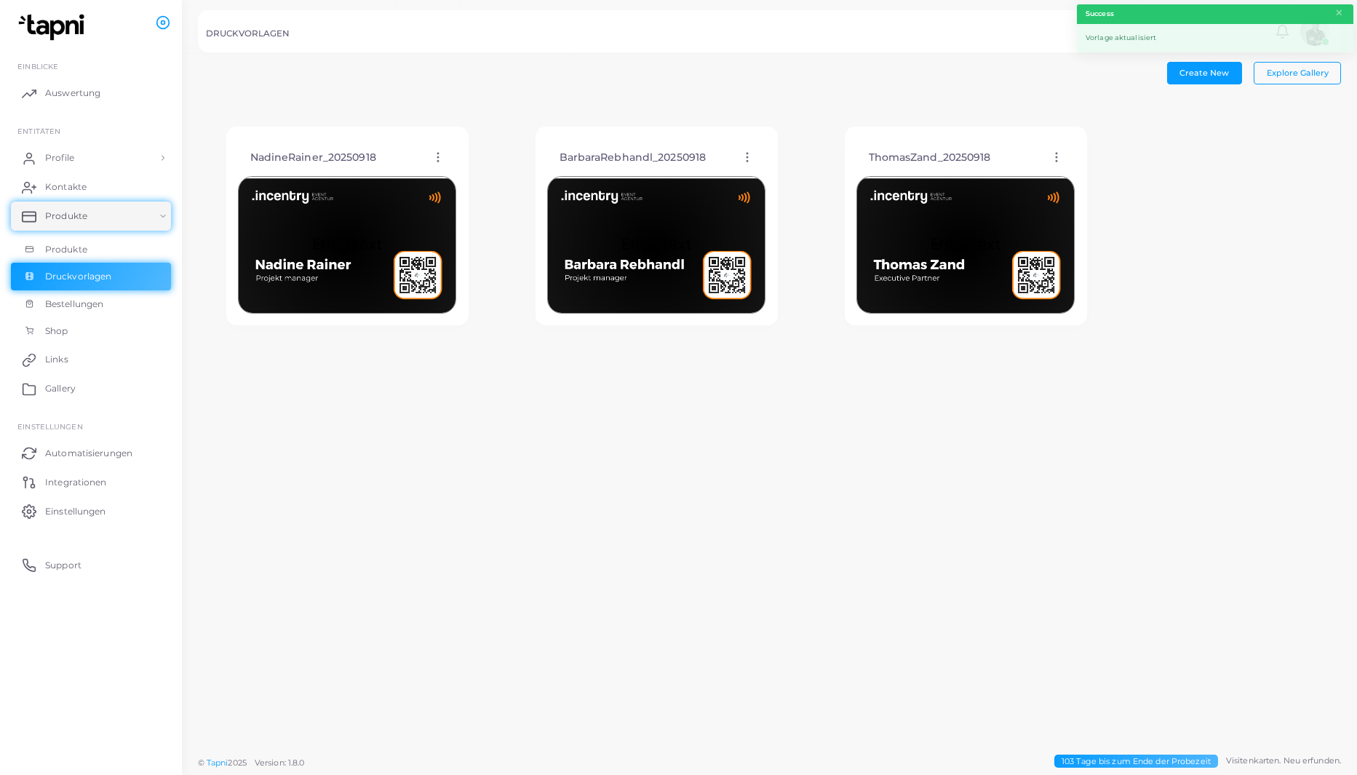
click at [1053, 149] on div "ThomasZand_20250918 Vorlage bearbeiten Vorlage zuordnen Vorlage duplizieren Vor…" at bounding box center [966, 157] width 218 height 37
click at [1060, 158] on icon at bounding box center [1056, 157] width 13 height 13
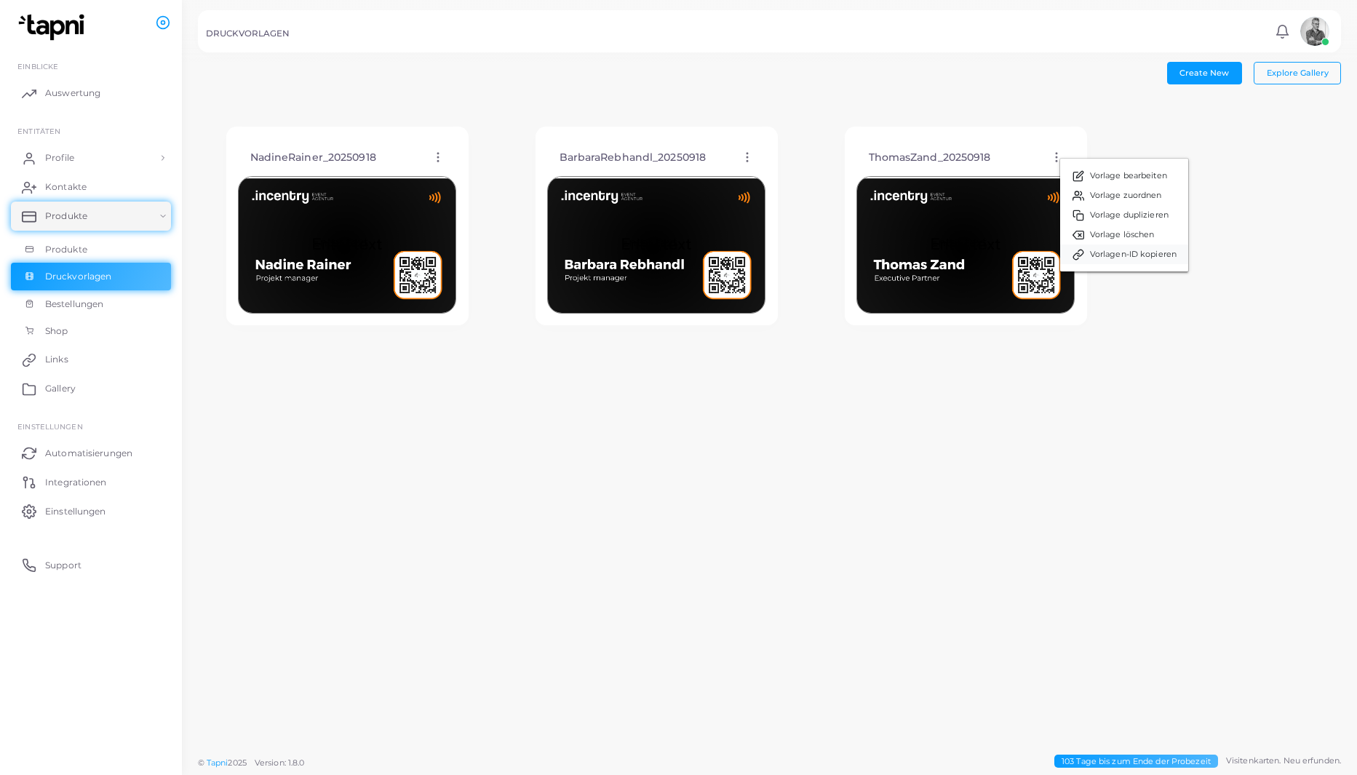
click at [1085, 252] on link "Vorlagen-ID kopieren" at bounding box center [1124, 255] width 128 height 20
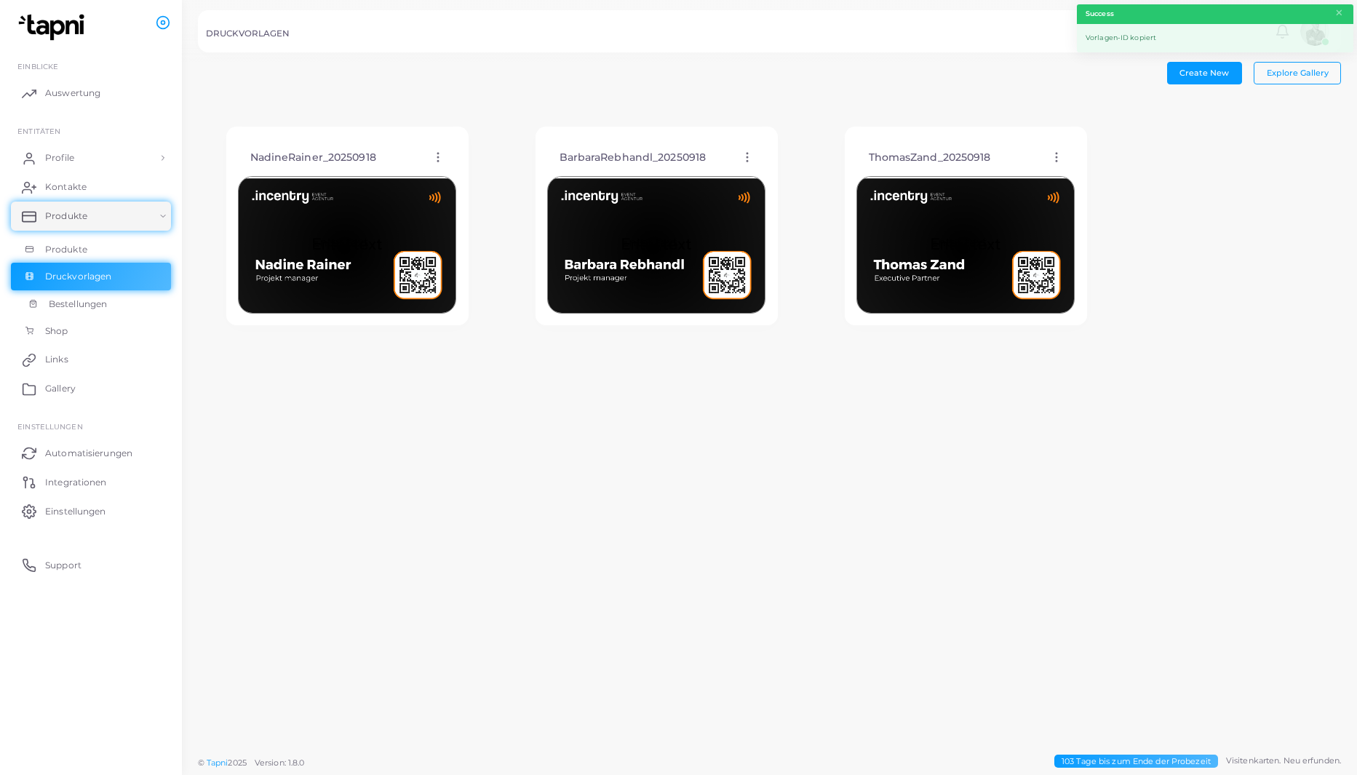
click at [113, 295] on link "Bestellungen" at bounding box center [91, 304] width 160 height 28
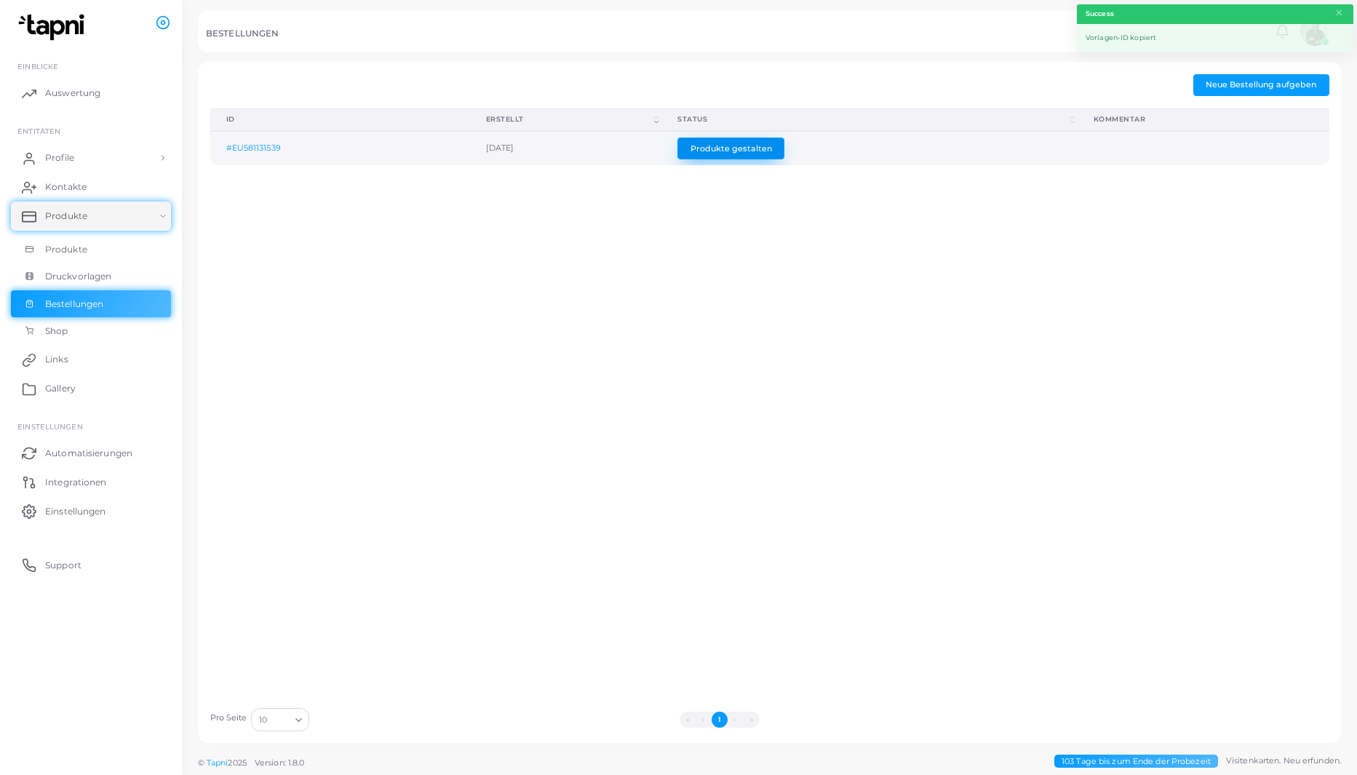
click at [771, 147] on button "Produkte gestalten" at bounding box center [731, 149] width 107 height 22
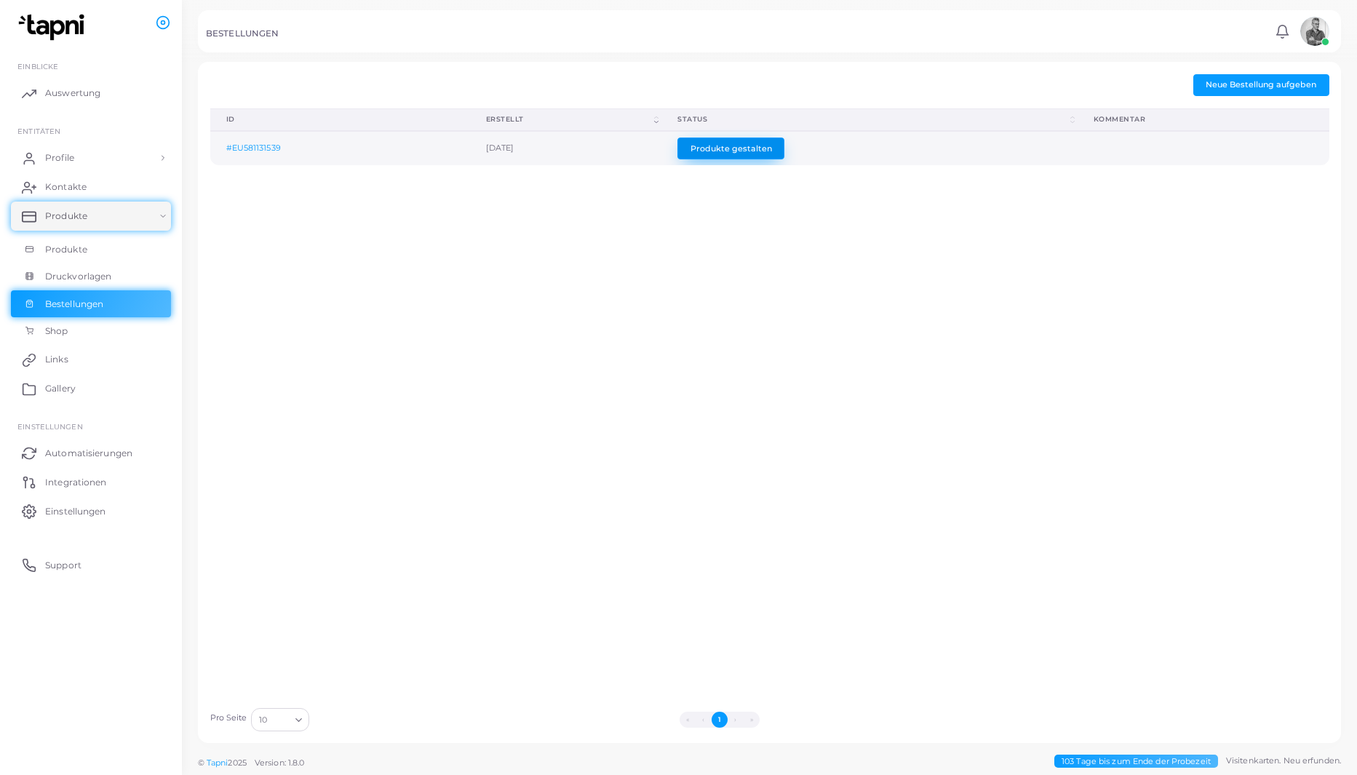
click at [785, 139] on button "Produkte gestalten" at bounding box center [731, 149] width 107 height 22
click at [260, 138] on td "#EU581131539" at bounding box center [340, 148] width 260 height 34
click at [785, 140] on button "Produkte gestalten" at bounding box center [731, 149] width 107 height 22
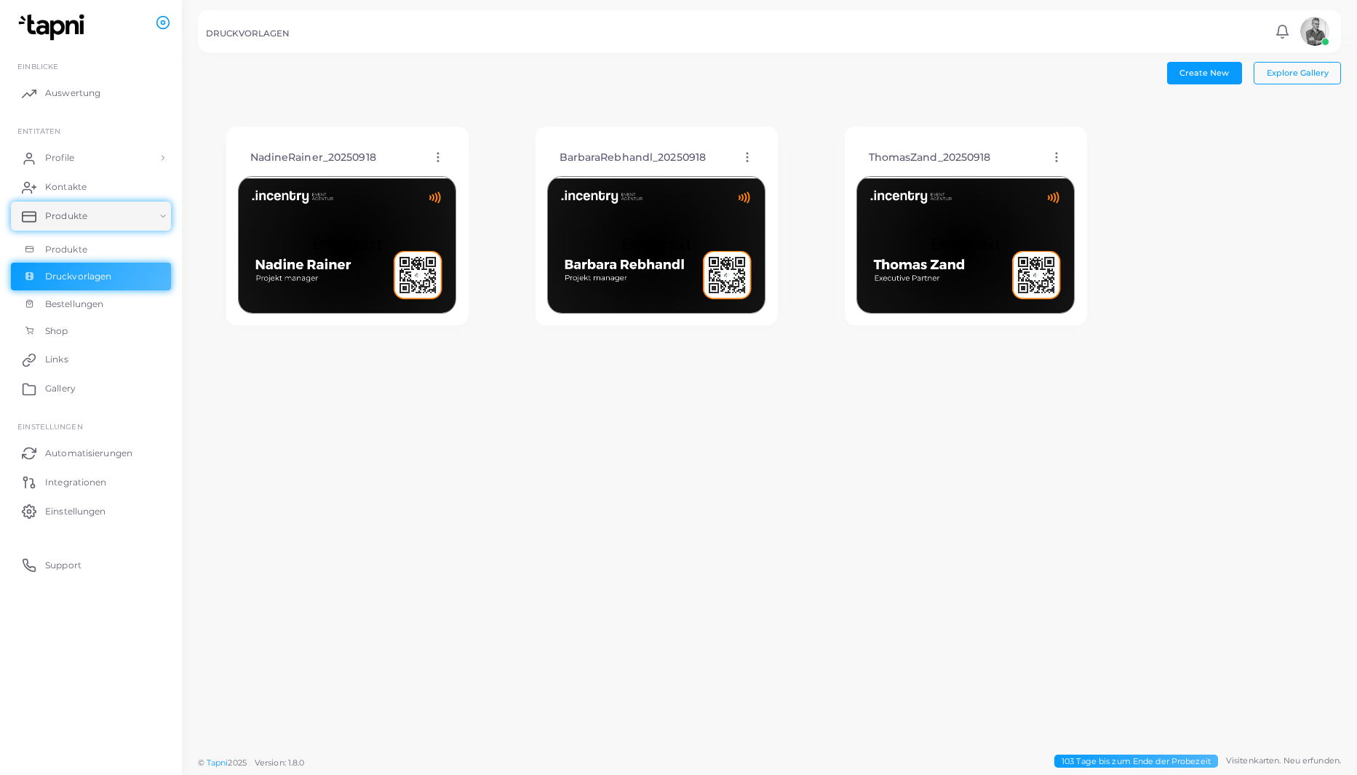
click at [422, 589] on div "Create New Explore Gallery NadineRainer_20250918 Vorlage bearbeiten Vorlage zuo…" at bounding box center [769, 374] width 1175 height 748
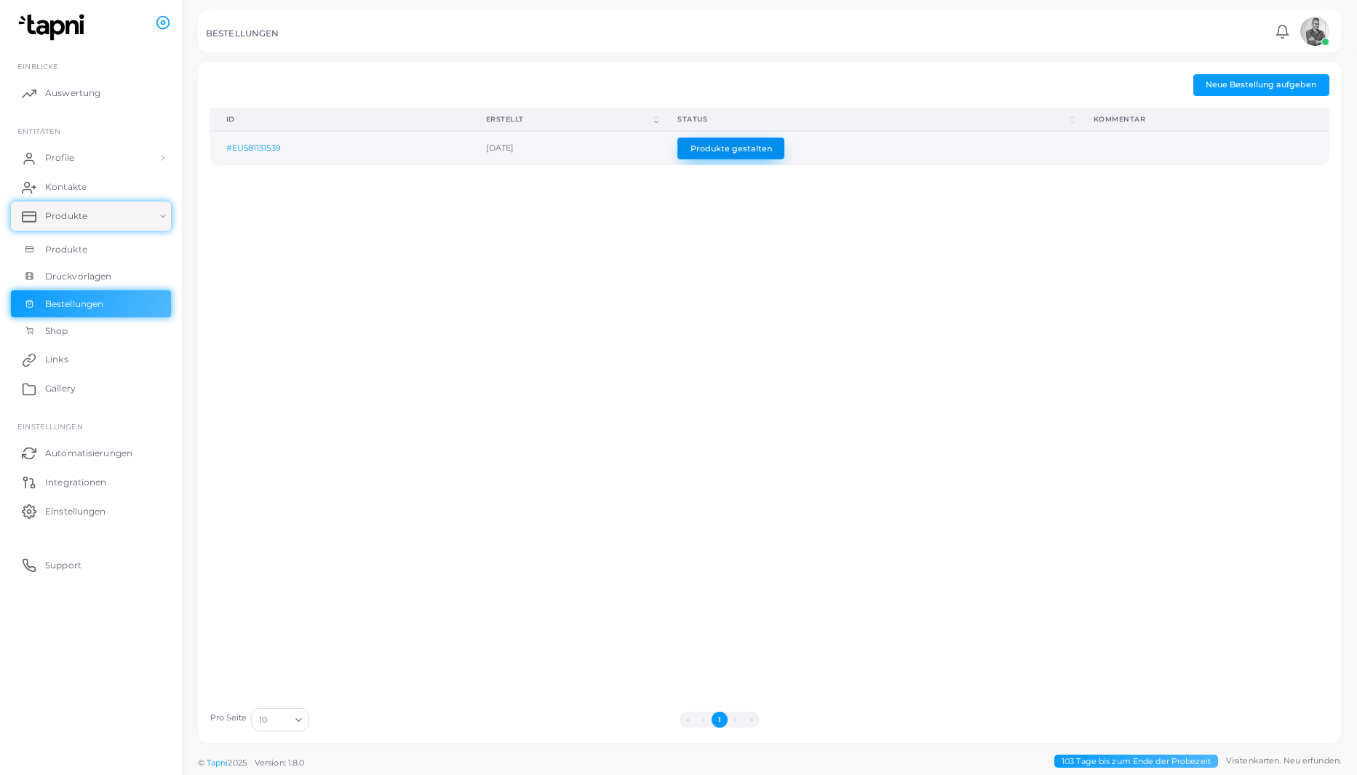
click at [785, 150] on button "Produkte gestalten" at bounding box center [731, 149] width 107 height 22
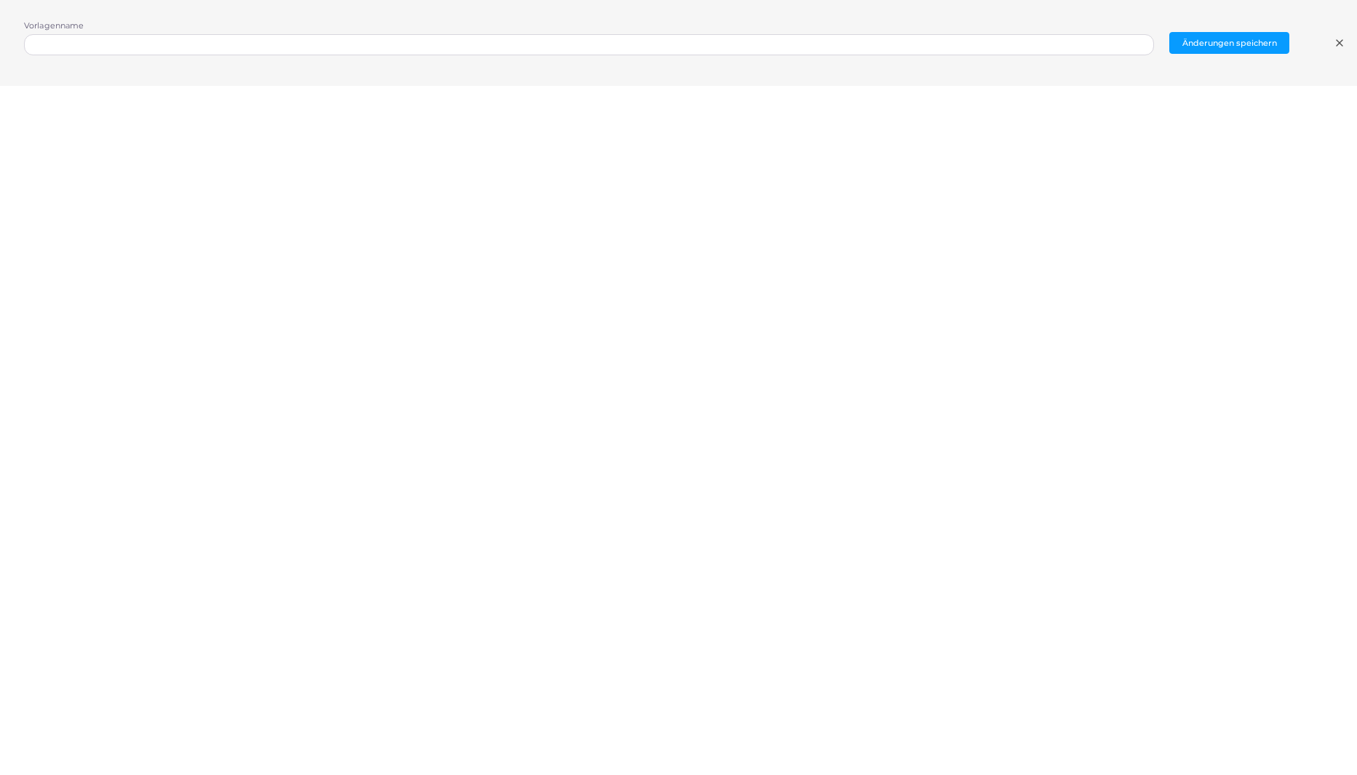
scroll to position [3, 0]
